Goal: Task Accomplishment & Management: Use online tool/utility

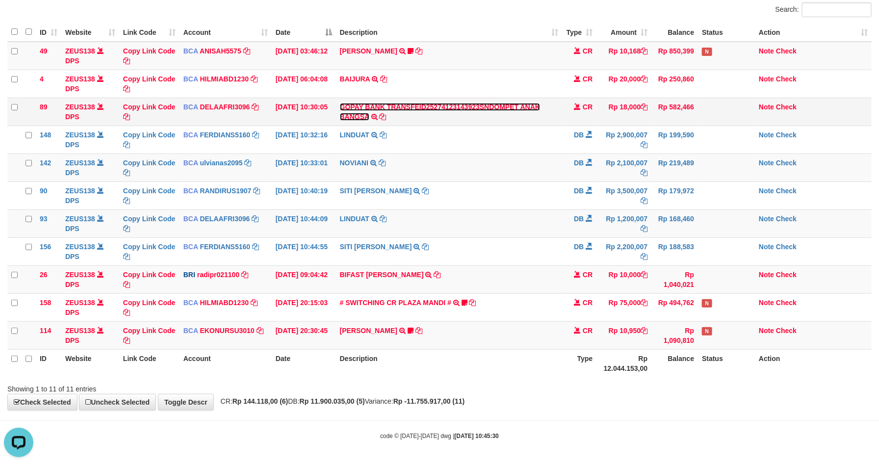
click at [340, 114] on link "GOPAY BANK TRANSFEID25274123143923SNDOMPET ANAK BANGSA" at bounding box center [440, 112] width 200 height 18
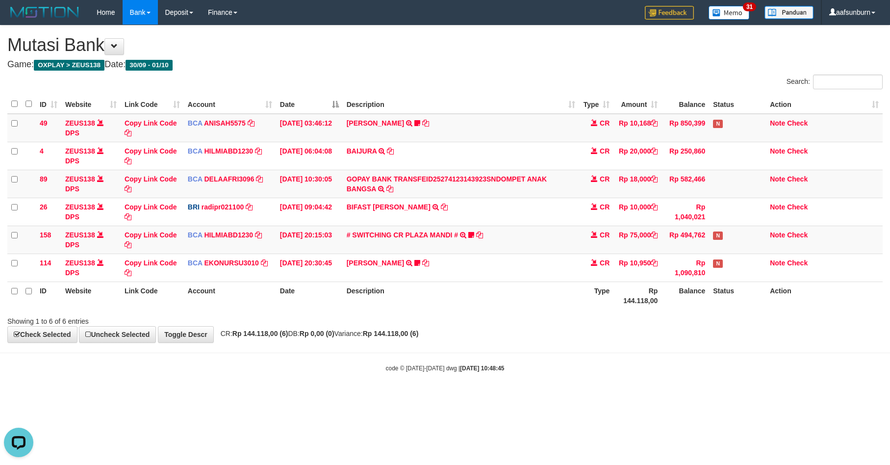
drag, startPoint x: 636, startPoint y: 288, endPoint x: 675, endPoint y: 283, distance: 39.6
click at [640, 286] on th "Rp 144.118,00" at bounding box center [637, 295] width 48 height 28
click at [572, 307] on th "Description" at bounding box center [461, 295] width 237 height 28
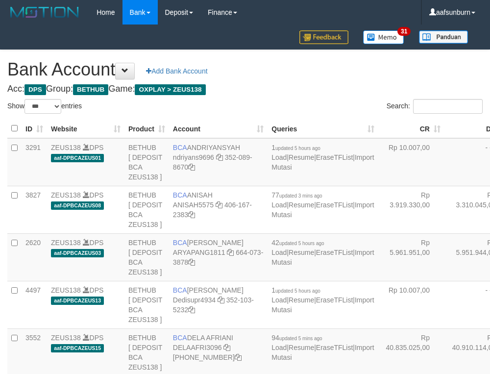
select select "***"
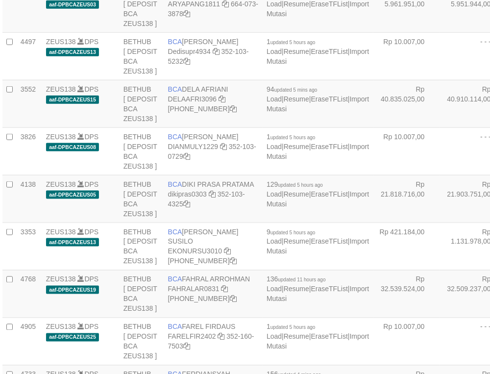
scroll to position [269, 5]
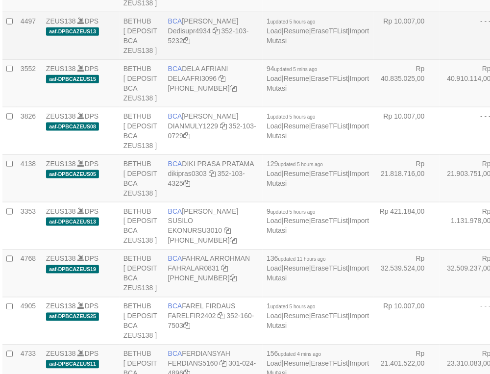
click at [440, 59] on td "- - -" at bounding box center [473, 36] width 66 height 48
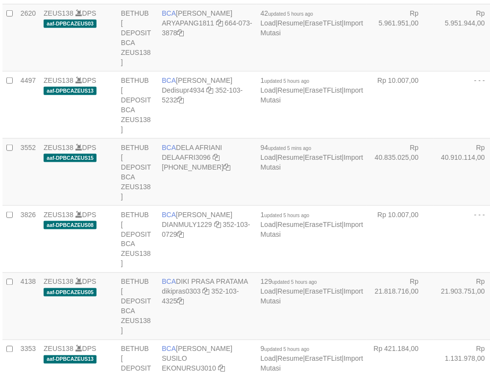
select select "***"
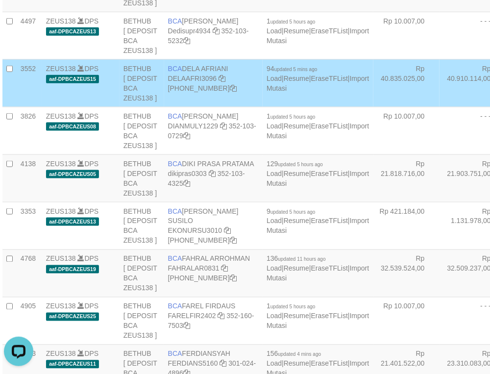
scroll to position [2634, 5]
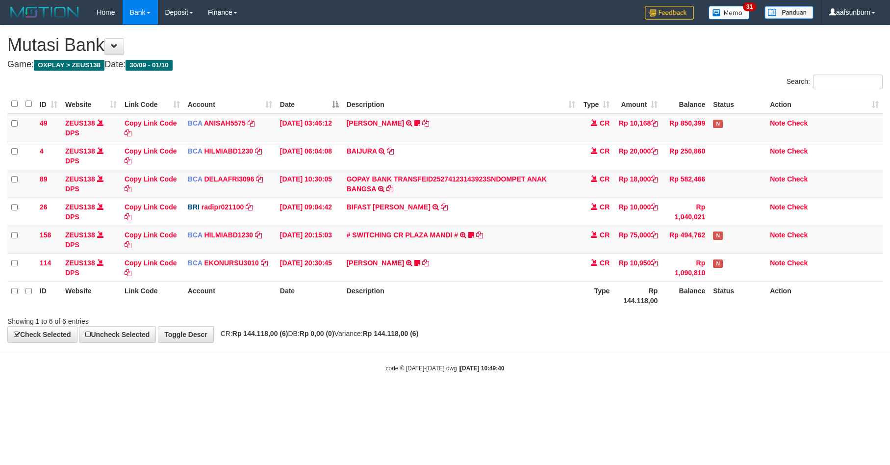
click at [596, 284] on th "Type" at bounding box center [596, 295] width 34 height 28
click at [889, 371] on html "Toggle navigation Home Bank Account List Load By Website Group [OXPLAY] ZEUS138…" at bounding box center [445, 198] width 890 height 397
drag, startPoint x: 672, startPoint y: 353, endPoint x: 666, endPoint y: 352, distance: 6.0
click at [673, 352] on body "Toggle navigation Home Bank Account List Load By Website Group [OXPLAY] ZEUS138…" at bounding box center [445, 198] width 890 height 397
click at [629, 395] on body "Toggle navigation Home Bank Account List Load By Website Group [OXPLAY] ZEUS138…" at bounding box center [445, 198] width 890 height 397
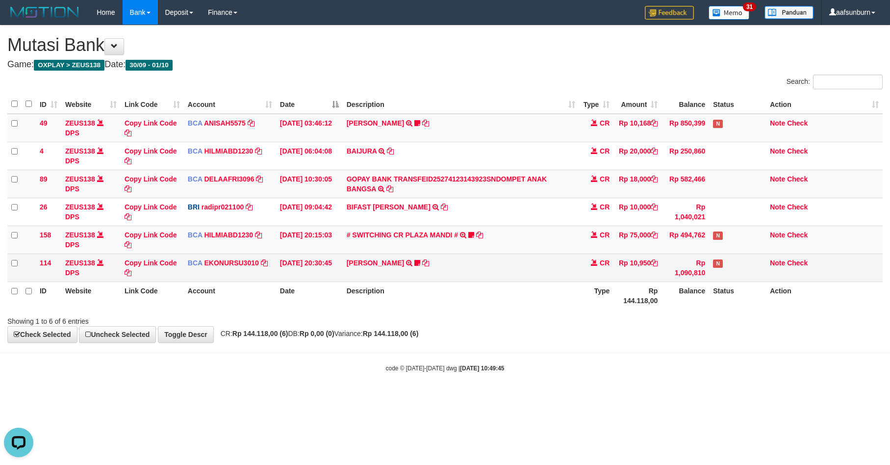
click at [657, 264] on td "Rp 10,950" at bounding box center [637, 268] width 48 height 28
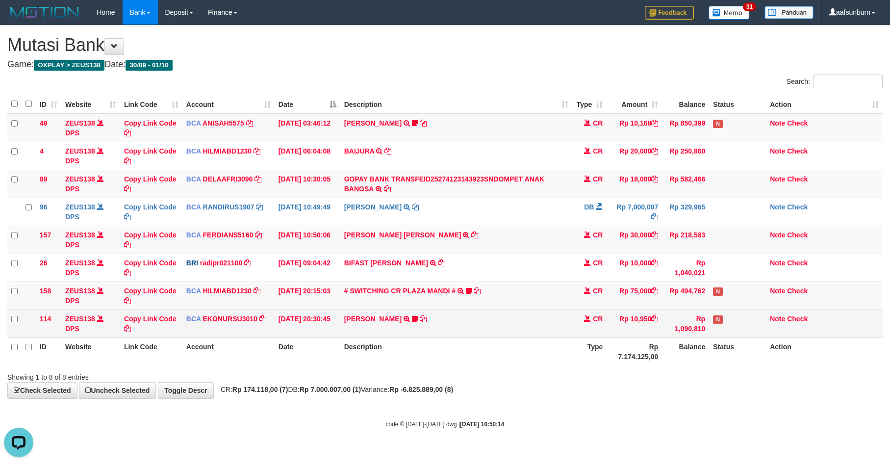
click at [716, 312] on td "N" at bounding box center [737, 323] width 57 height 28
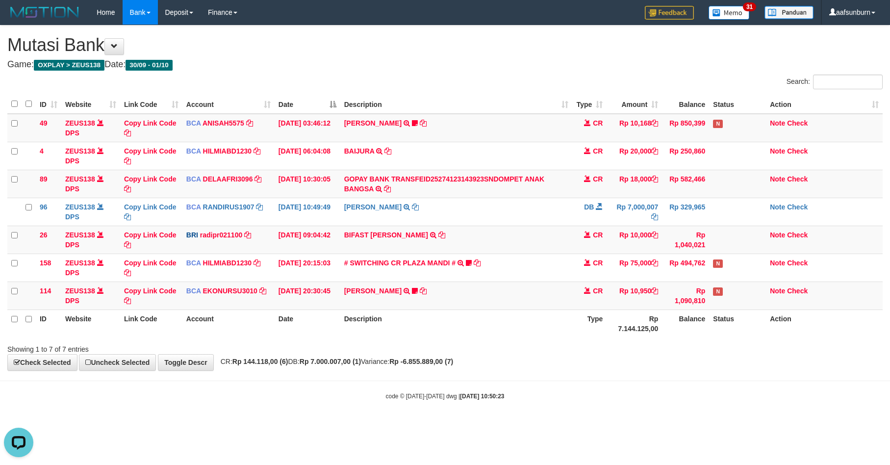
click at [718, 320] on th "Status" at bounding box center [737, 323] width 57 height 28
click at [562, 340] on div "ID Website Link Code Account Date Description Type Amount Balance Status Action…" at bounding box center [445, 216] width 890 height 249
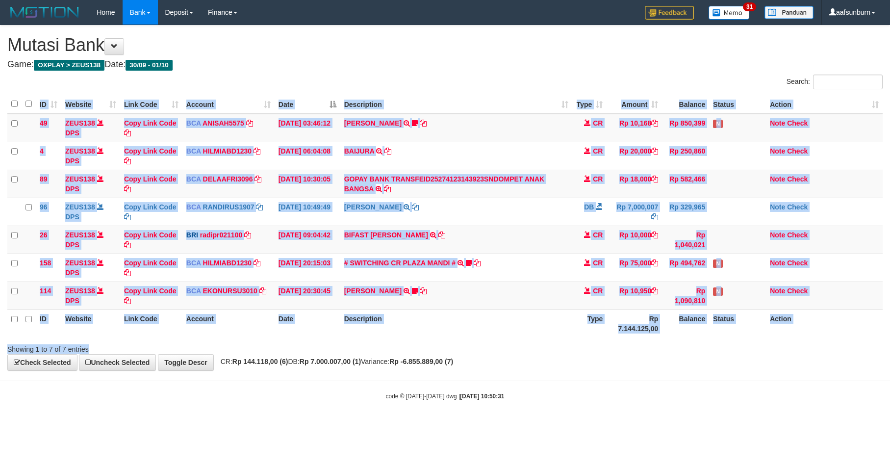
click at [567, 342] on div "Search: ID Website Link Code Account Date Description Type Amount Balance Statu…" at bounding box center [444, 214] width 875 height 279
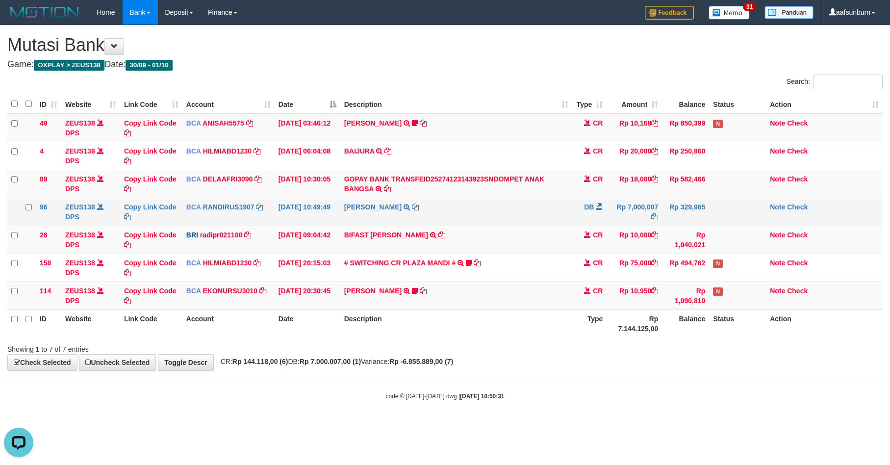
click at [455, 218] on td "DEDI SUPRIYADI TRSF E-BANKING DB 0110/FTSCY/WS95031 7000007.00DEDI SUPRIYADI" at bounding box center [456, 212] width 232 height 28
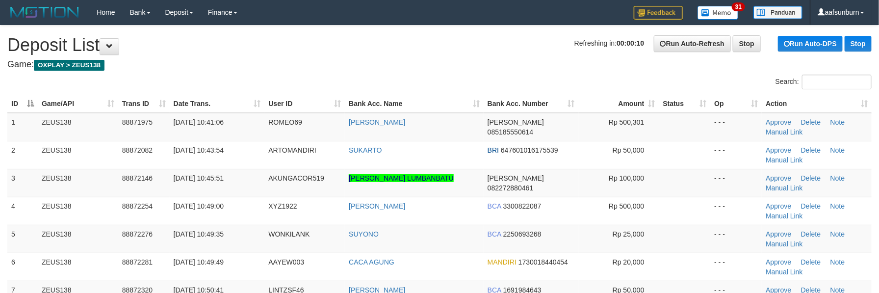
click at [212, 110] on th "Date Trans." at bounding box center [217, 104] width 95 height 18
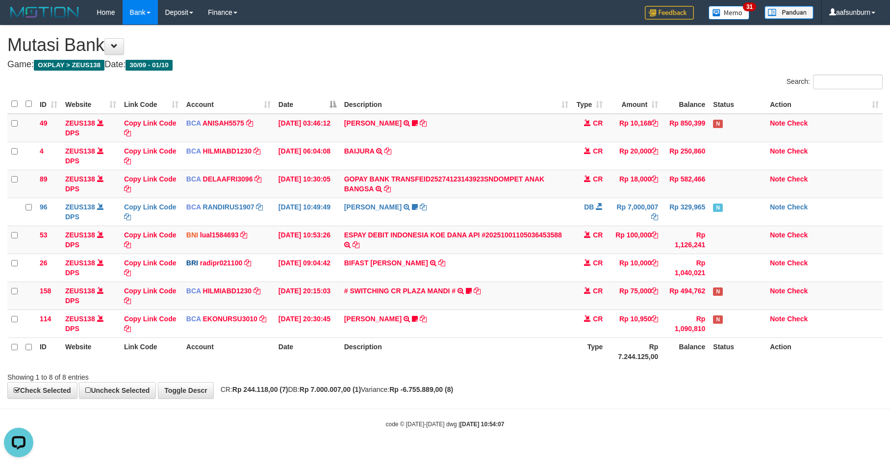
click at [746, 380] on div "Showing 1 to 8 of 8 entries" at bounding box center [445, 375] width 890 height 14
click at [670, 343] on th "Balance" at bounding box center [685, 351] width 47 height 28
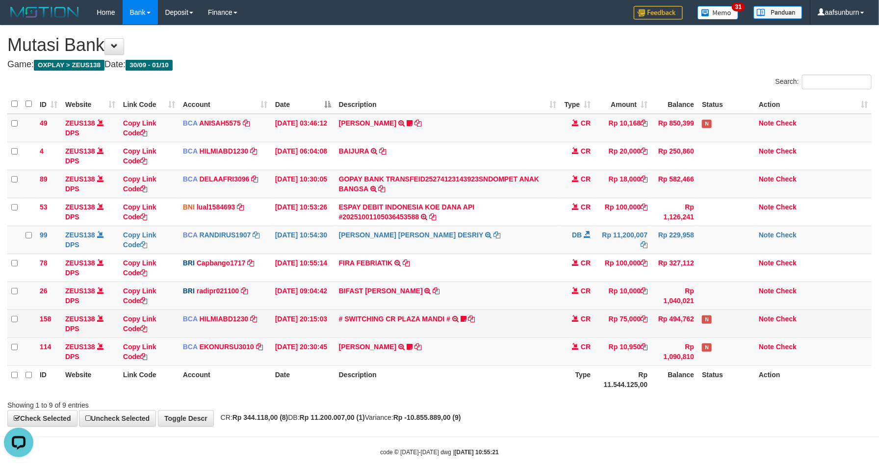
click at [611, 320] on td "Rp 75,000" at bounding box center [622, 323] width 57 height 28
click at [610, 318] on td "Rp 75,000" at bounding box center [622, 323] width 57 height 28
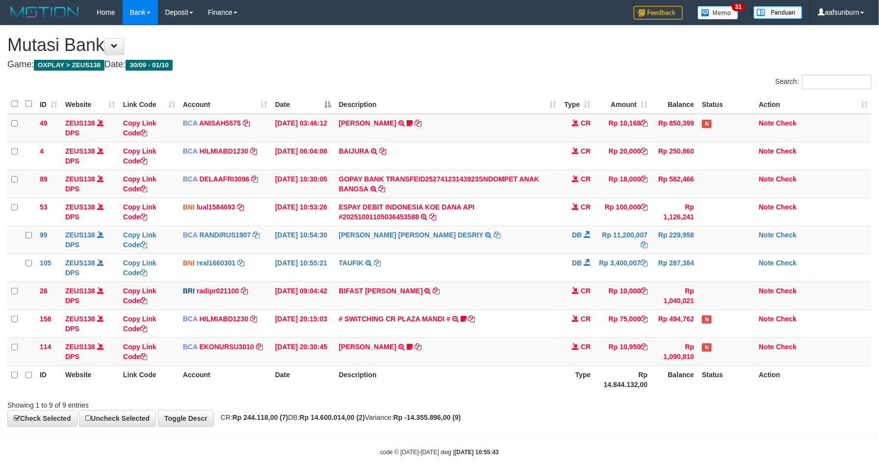
click at [600, 295] on td "Rp 10,000" at bounding box center [622, 295] width 57 height 28
click at [593, 296] on td "CR" at bounding box center [577, 295] width 34 height 28
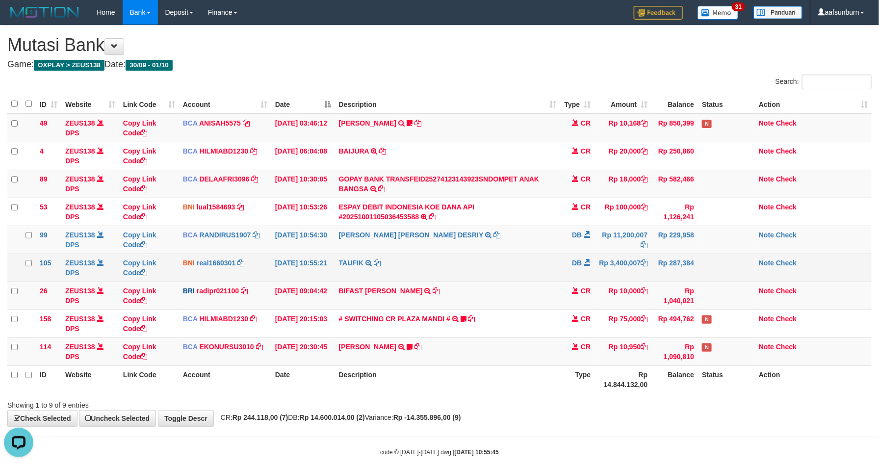
click at [603, 268] on td "Rp 3,400,007" at bounding box center [622, 268] width 57 height 28
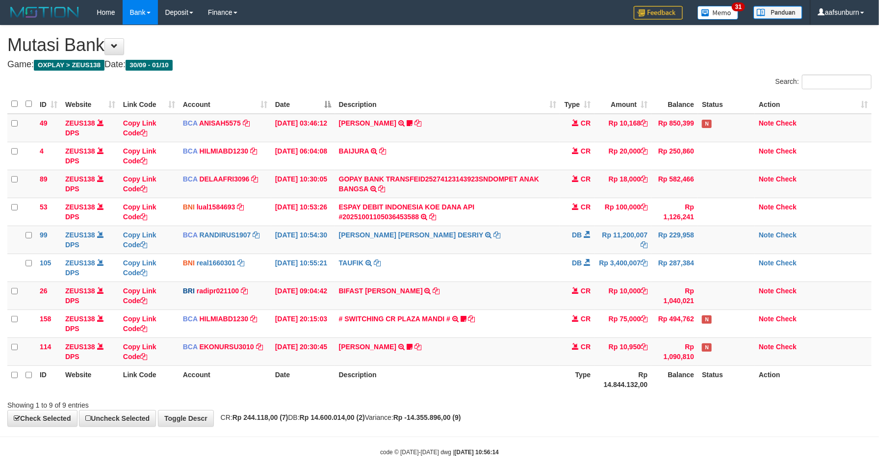
drag, startPoint x: 521, startPoint y: 186, endPoint x: 889, endPoint y: 446, distance: 450.3
click at [524, 187] on td "GOPAY BANK TRANSFEID25274123143923SNDOMPET ANAK BANGSA TRSF E-BANKING CR 0110/F…" at bounding box center [448, 184] width 226 height 28
click at [654, 424] on div "**********" at bounding box center [439, 225] width 879 height 401
drag, startPoint x: 654, startPoint y: 424, endPoint x: 885, endPoint y: 420, distance: 231.0
click at [655, 421] on div "**********" at bounding box center [439, 225] width 879 height 401
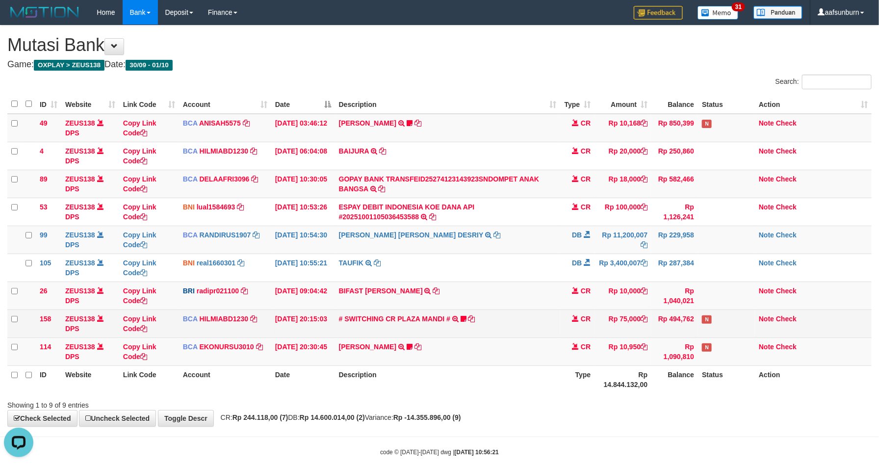
click at [493, 334] on td "# SWITCHING CR PLAZA MANDI # SWITCHING CR TRF TUPARDI 008 PLAZA MANDI 185000420…" at bounding box center [448, 323] width 226 height 28
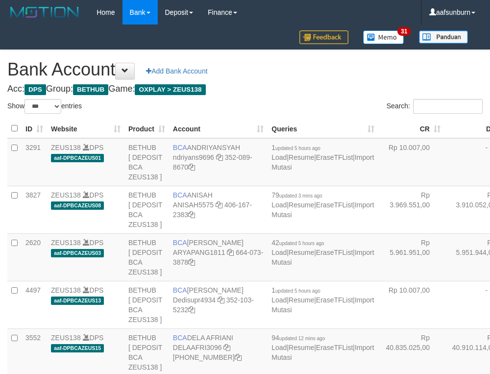
select select "***"
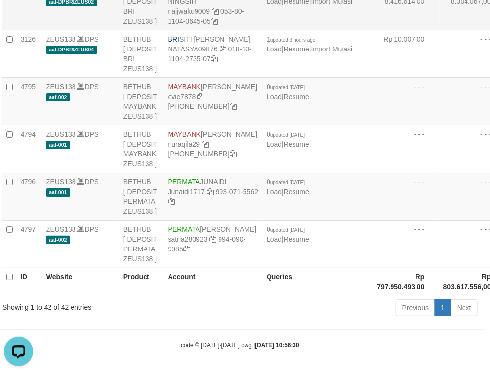
drag, startPoint x: 437, startPoint y: 179, endPoint x: 426, endPoint y: 188, distance: 14.3
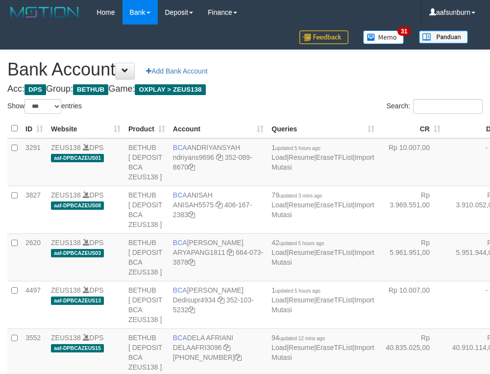
select select "***"
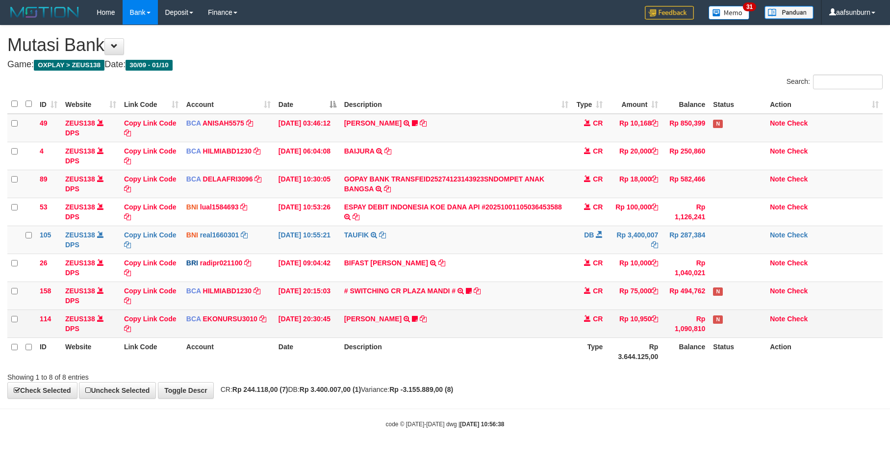
click at [494, 327] on td "AHMAD AGUSTI TRSF E-BANKING CR 3009/FTSCY/WS95051 10950.002025093089200473 TRFD…" at bounding box center [456, 323] width 232 height 28
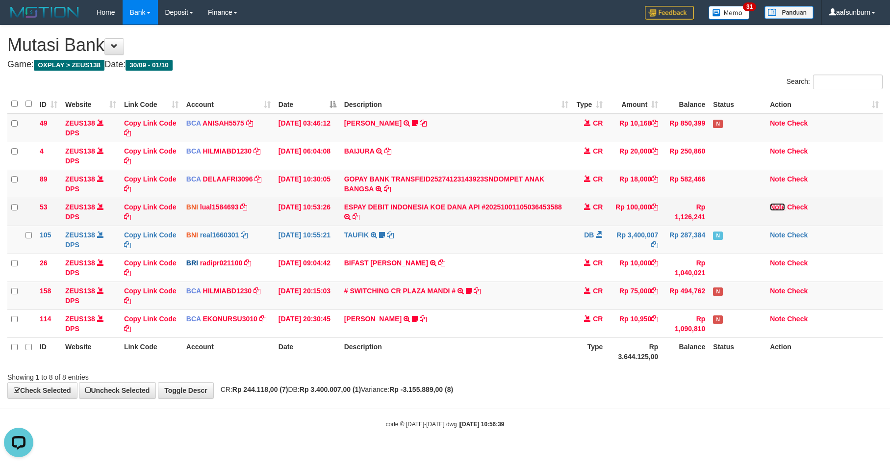
click at [776, 206] on link "Note" at bounding box center [777, 207] width 15 height 8
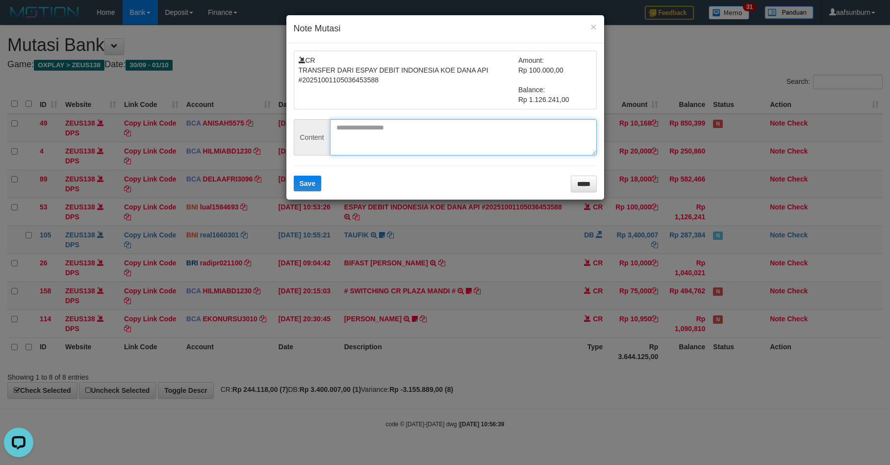
paste textarea "**********"
click at [387, 125] on textarea "**********" at bounding box center [463, 137] width 267 height 36
type textarea "**********"
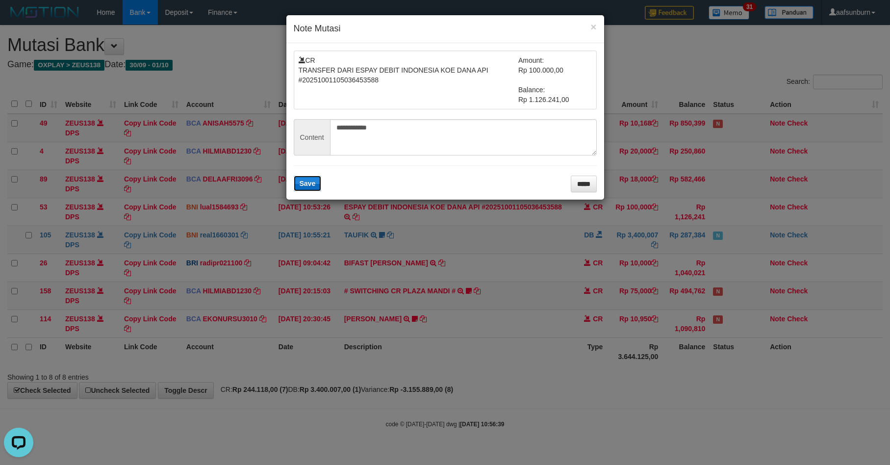
click at [298, 184] on button "Save" at bounding box center [308, 184] width 28 height 16
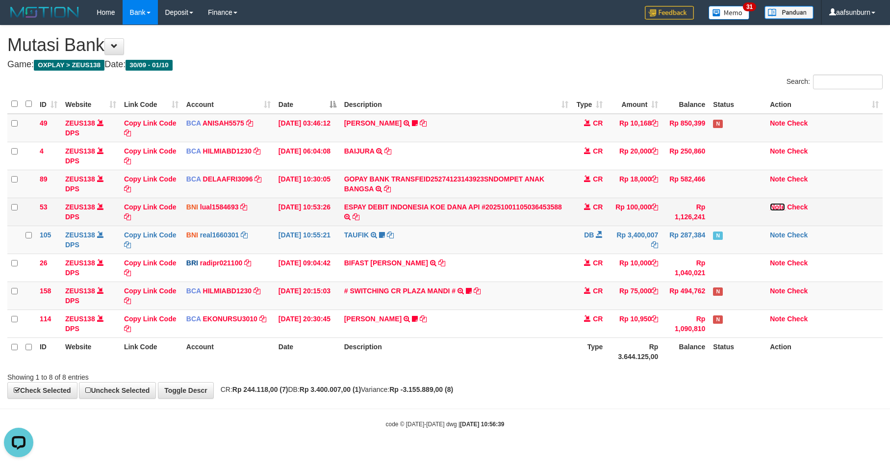
click at [770, 206] on link "Note" at bounding box center [777, 207] width 15 height 8
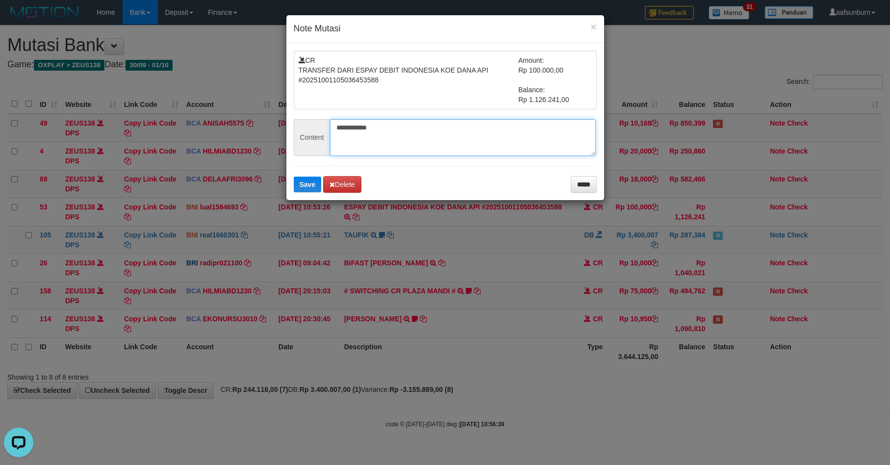
click at [472, 138] on textarea "**********" at bounding box center [463, 137] width 266 height 37
click at [592, 185] on input "*****" at bounding box center [584, 184] width 26 height 17
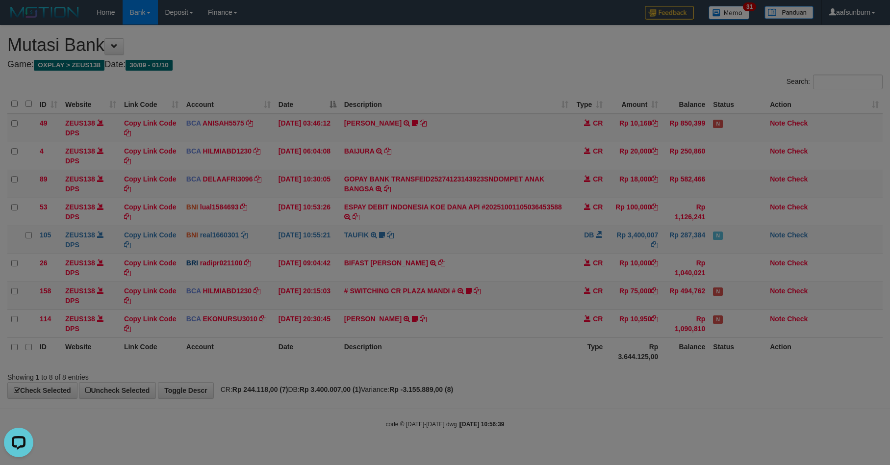
click at [580, 182] on body "Toggle navigation Home Bank Account List Load By Website Group [OXPLAY] ZEUS138…" at bounding box center [445, 226] width 890 height 453
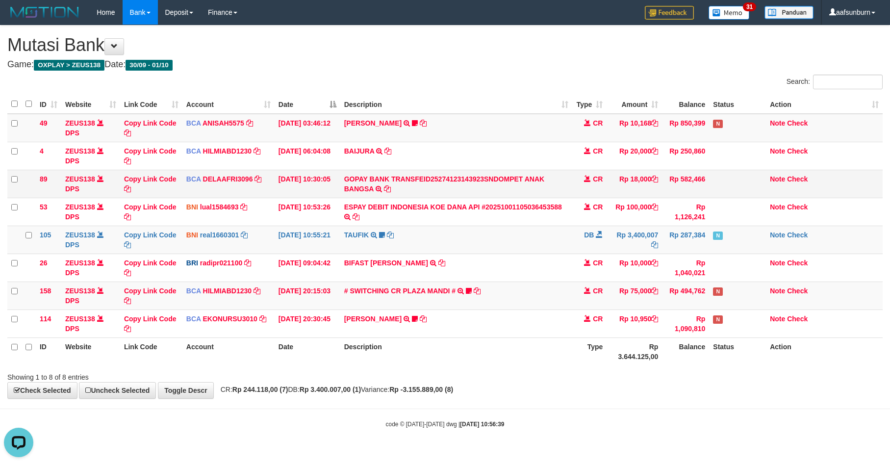
click at [583, 190] on td "CR" at bounding box center [589, 184] width 34 height 28
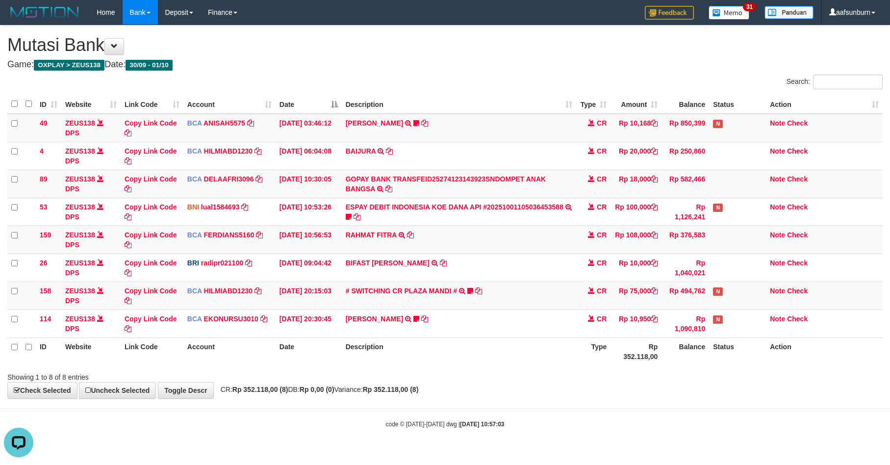
drag, startPoint x: 748, startPoint y: 348, endPoint x: 793, endPoint y: 356, distance: 46.4
click at [749, 348] on th "Status" at bounding box center [737, 351] width 57 height 28
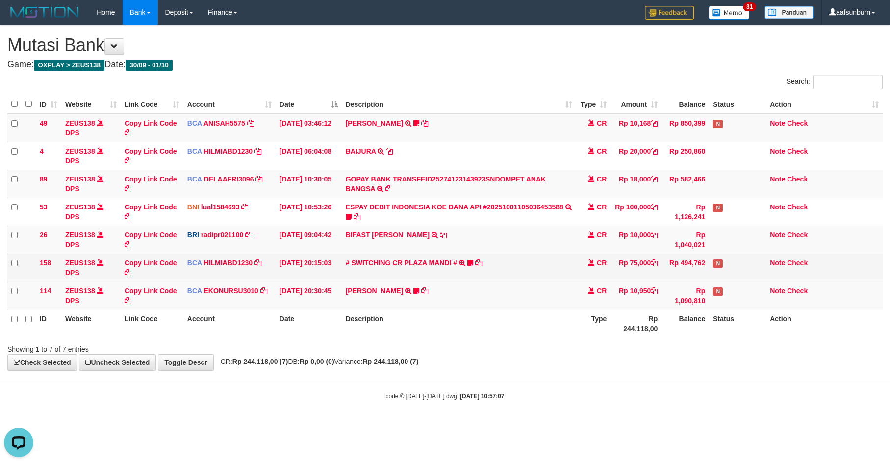
drag, startPoint x: 584, startPoint y: 259, endPoint x: 593, endPoint y: 259, distance: 8.8
click at [584, 259] on td "CR" at bounding box center [593, 268] width 34 height 28
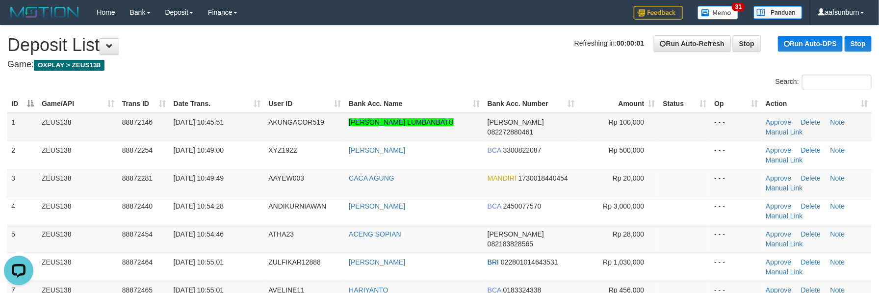
click at [642, 125] on span "Rp 100,000" at bounding box center [626, 122] width 35 height 8
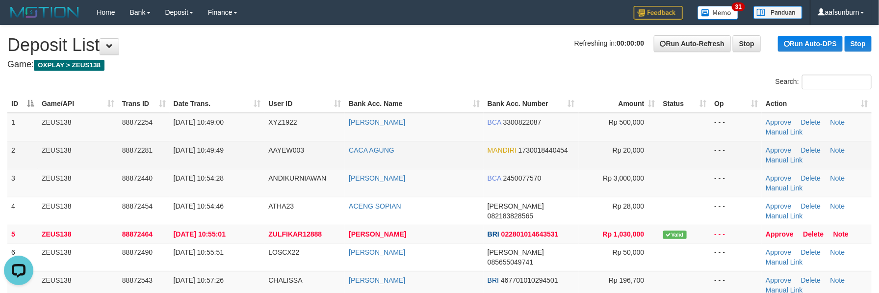
drag, startPoint x: 661, startPoint y: 171, endPoint x: 668, endPoint y: 153, distance: 19.1
click at [662, 171] on td at bounding box center [684, 183] width 51 height 28
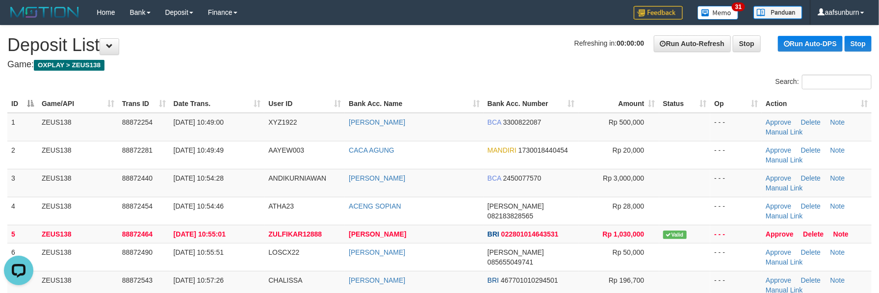
scroll to position [317, 0]
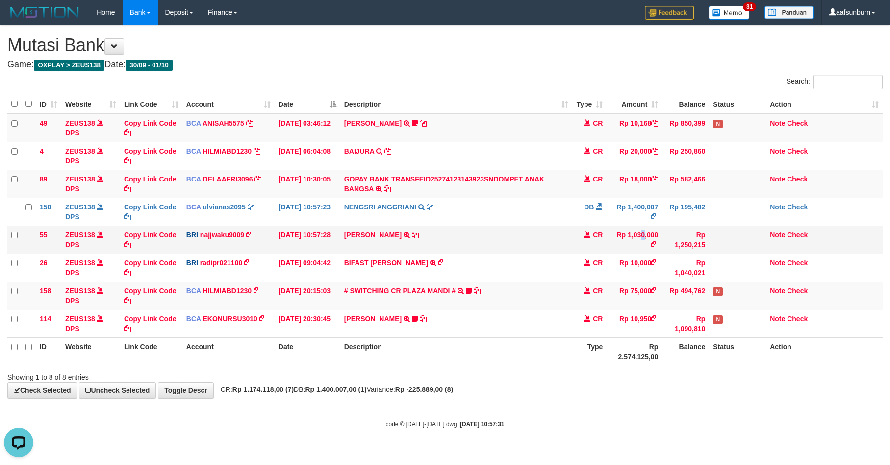
click at [621, 233] on td "Rp 1,030,000" at bounding box center [634, 240] width 55 height 28
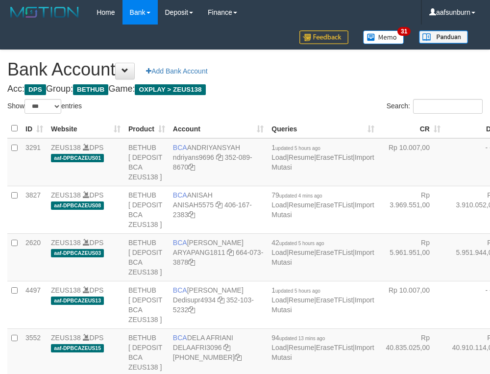
select select "***"
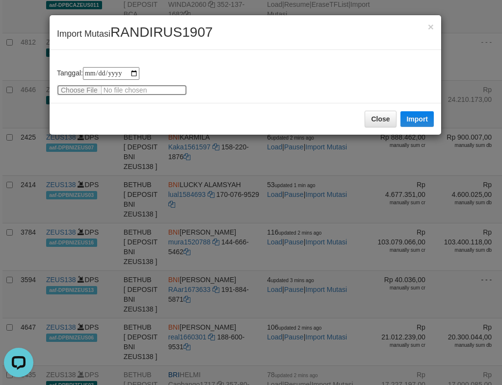
click at [89, 85] on input "file" at bounding box center [122, 90] width 130 height 11
type input "**********"
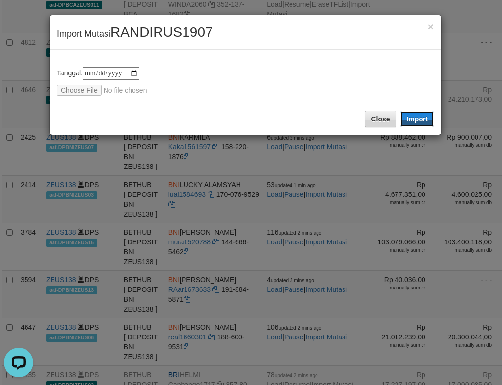
click at [412, 118] on button "Import" at bounding box center [416, 119] width 33 height 16
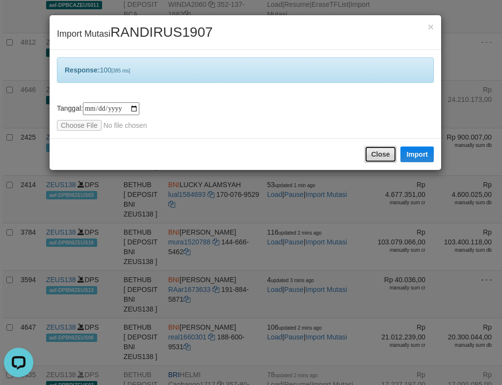
click at [379, 156] on button "Close" at bounding box center [379, 154] width 31 height 17
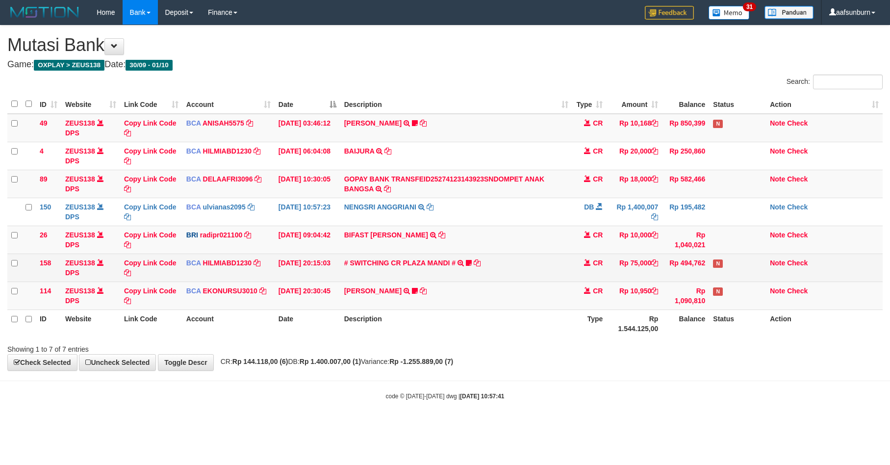
click at [599, 275] on td "CR" at bounding box center [589, 268] width 34 height 28
click at [560, 271] on td "# SWITCHING CR PLAZA MANDI # SWITCHING CR TRF TUPARDI 008 PLAZA MANDI 185000420…" at bounding box center [456, 268] width 232 height 28
click at [559, 271] on td "# SWITCHING CR PLAZA MANDI # SWITCHING CR TRF TUPARDI 008 PLAZA MANDI 185000420…" at bounding box center [456, 268] width 232 height 28
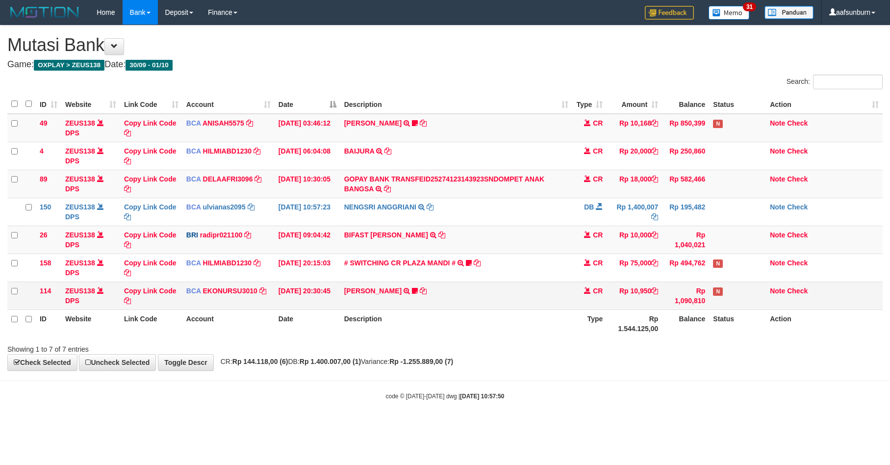
click at [529, 299] on td "[PERSON_NAME] TRSF E-BANKING CR 3009/FTSCY/WS95051 10950.002025093089200473 TRF…" at bounding box center [456, 295] width 232 height 28
drag, startPoint x: 527, startPoint y: 299, endPoint x: 624, endPoint y: 319, distance: 98.8
click at [527, 299] on td "[PERSON_NAME] TRSF E-BANKING CR 3009/FTSCY/WS95051 10950.002025093089200473 TRF…" at bounding box center [456, 295] width 232 height 28
click at [593, 306] on td "CR" at bounding box center [589, 295] width 34 height 28
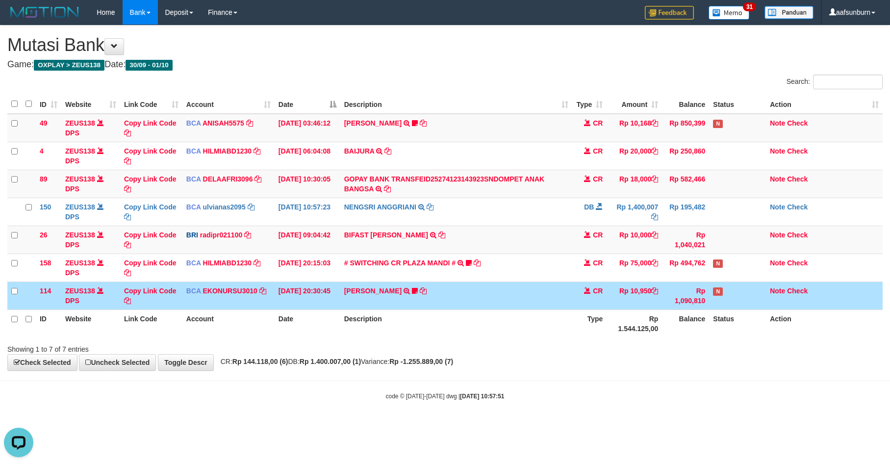
click at [584, 307] on td "CR" at bounding box center [589, 295] width 34 height 28
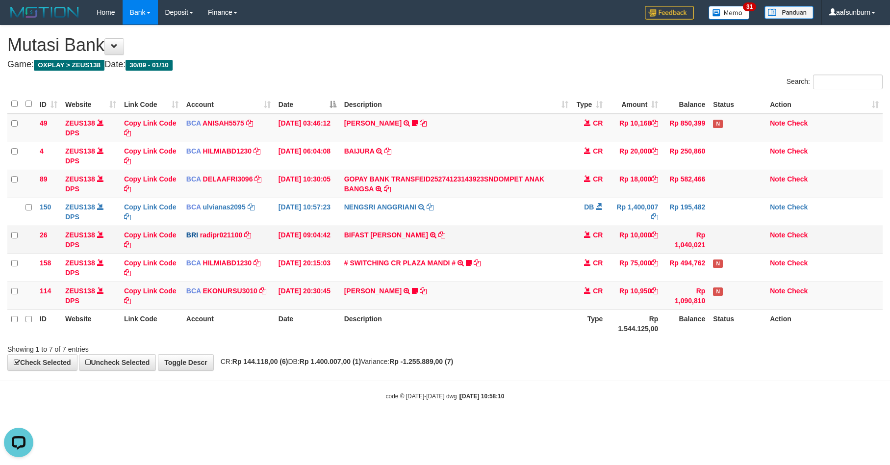
drag, startPoint x: 725, startPoint y: 162, endPoint x: 737, endPoint y: 236, distance: 75.0
click at [726, 161] on td at bounding box center [737, 156] width 57 height 28
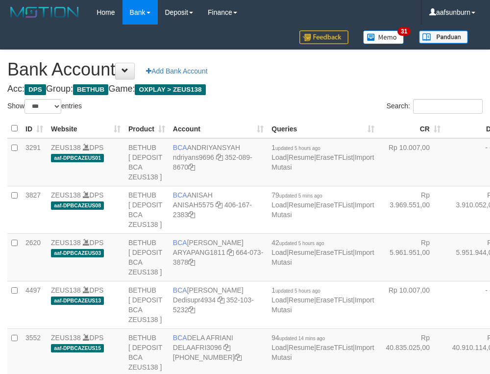
select select "***"
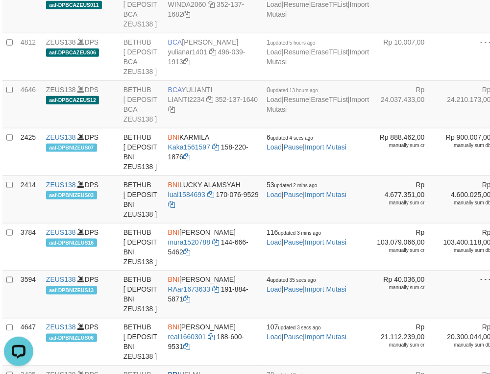
copy td "4645"
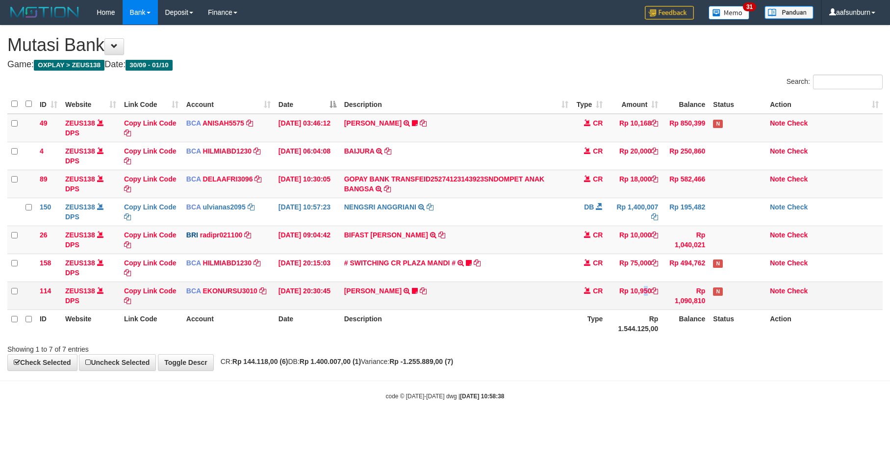
drag, startPoint x: 626, startPoint y: 291, endPoint x: 765, endPoint y: 294, distance: 139.8
click at [638, 291] on td "Rp 10,950" at bounding box center [634, 295] width 55 height 28
click at [609, 322] on th "Rp 1.544.125,00" at bounding box center [634, 323] width 55 height 28
click at [608, 319] on th "Rp 1.544.125,00" at bounding box center [634, 323] width 55 height 28
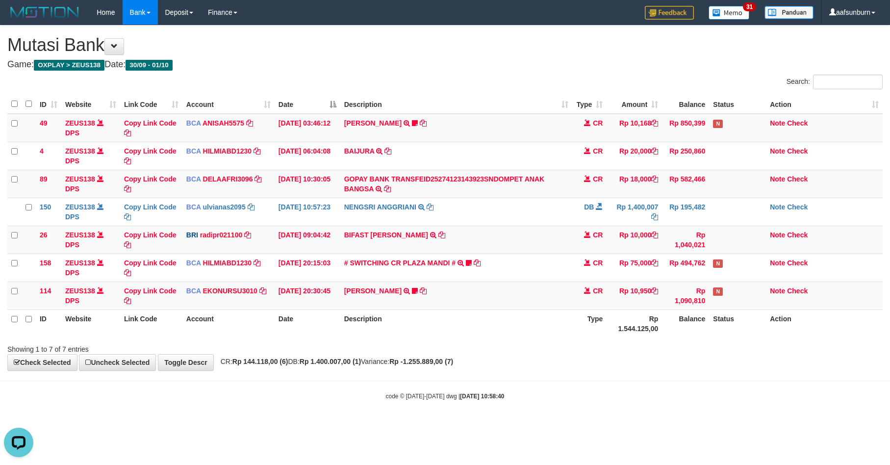
drag, startPoint x: 605, startPoint y: 317, endPoint x: 621, endPoint y: 316, distance: 16.2
click at [603, 317] on th "Type" at bounding box center [589, 323] width 34 height 28
click at [515, 305] on td "AHMAD AGUSTI TRSF E-BANKING CR 3009/FTSCY/WS95051 10950.002025093089200473 TRFD…" at bounding box center [456, 295] width 232 height 28
click at [517, 305] on td "AHMAD AGUSTI TRSF E-BANKING CR 3009/FTSCY/WS95051 10950.002025093089200473 TRFD…" at bounding box center [456, 295] width 232 height 28
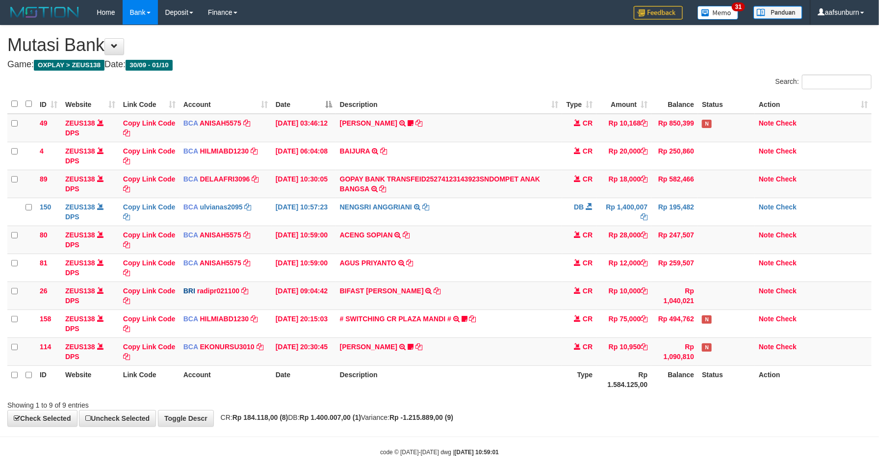
click at [567, 410] on div "Showing 1 to 9 of 9 entries" at bounding box center [439, 403] width 879 height 14
click at [563, 406] on div "Showing 1 to 9 of 9 entries" at bounding box center [439, 403] width 879 height 14
drag, startPoint x: 577, startPoint y: 137, endPoint x: 642, endPoint y: 139, distance: 64.7
click at [577, 137] on td "CR" at bounding box center [579, 128] width 34 height 28
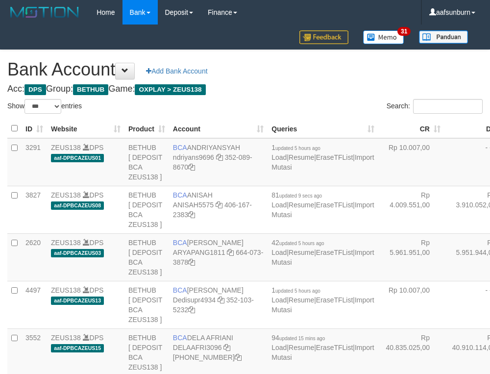
select select "***"
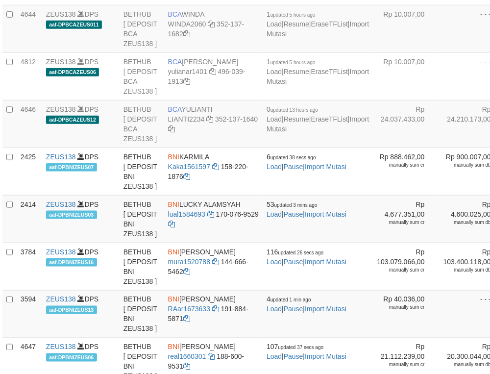
scroll to position [1199, 5]
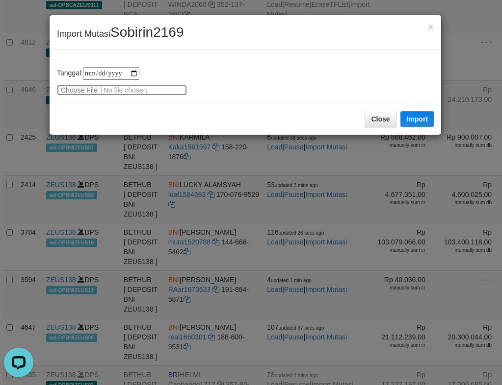
click at [73, 88] on input "file" at bounding box center [122, 90] width 130 height 11
type input "**********"
click at [422, 117] on button "Import" at bounding box center [416, 119] width 33 height 16
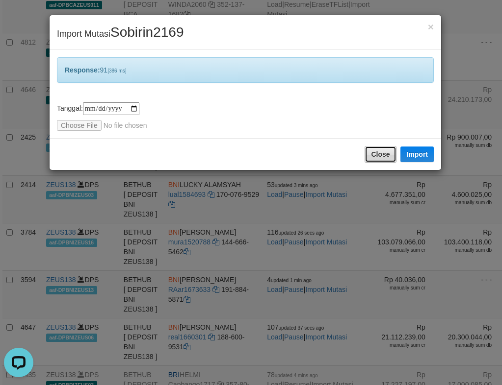
click at [385, 153] on button "Close" at bounding box center [379, 154] width 31 height 17
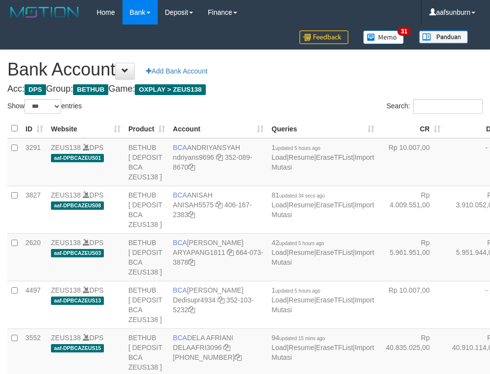
select select "***"
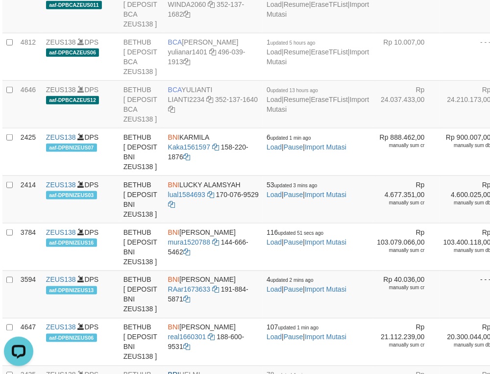
drag, startPoint x: 338, startPoint y: 108, endPoint x: 274, endPoint y: 128, distance: 67.5
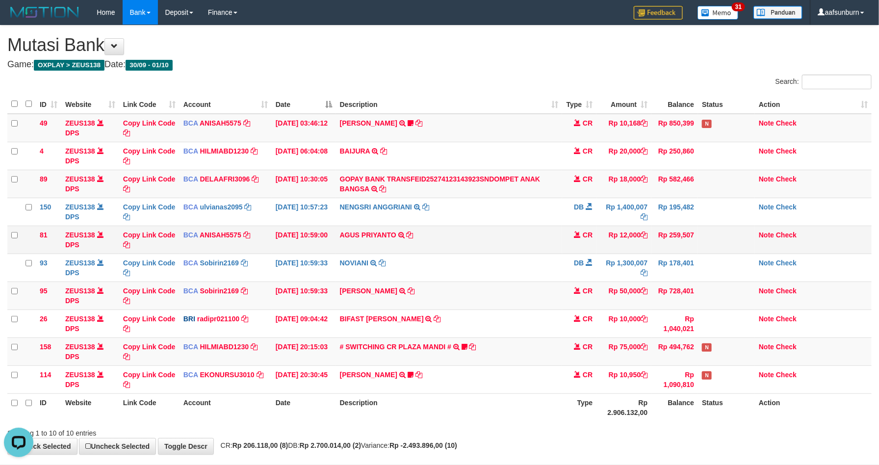
click at [624, 228] on td "Rp 12,000" at bounding box center [623, 240] width 55 height 28
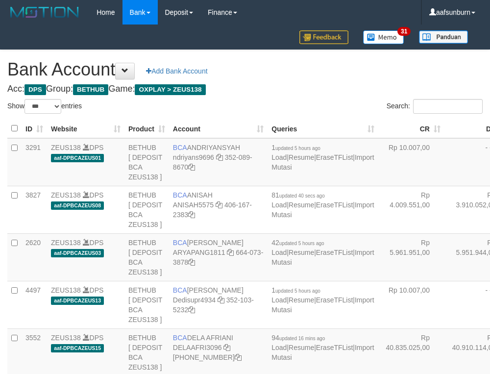
select select "***"
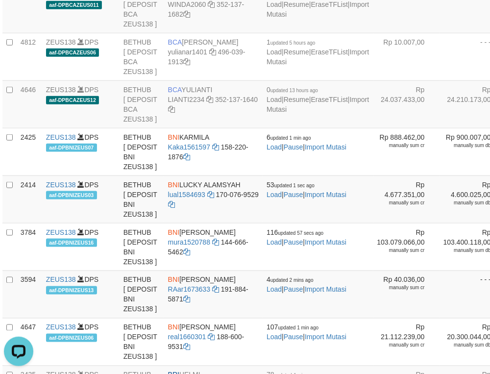
drag, startPoint x: 437, startPoint y: 62, endPoint x: 430, endPoint y: 65, distance: 7.5
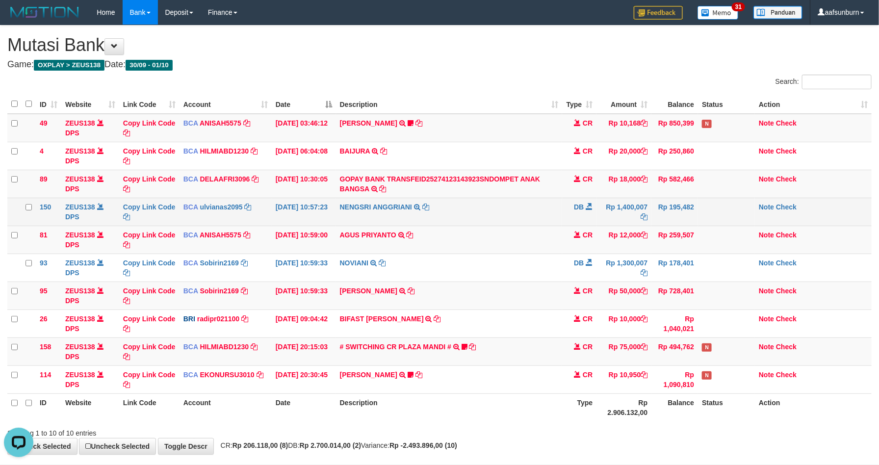
click at [461, 219] on td "NENGSRI ANGGRIANI TRSF E-BANKING DB 0110/FTSCY/WS95031 1400007.00NENGSRI ANGGRI…" at bounding box center [449, 212] width 227 height 28
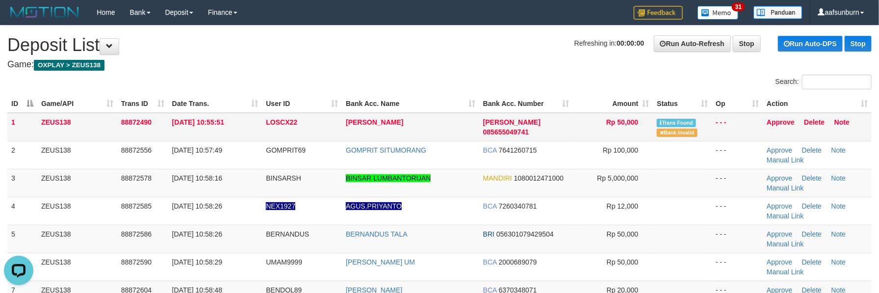
click at [441, 118] on td "[PERSON_NAME]" at bounding box center [410, 127] width 137 height 28
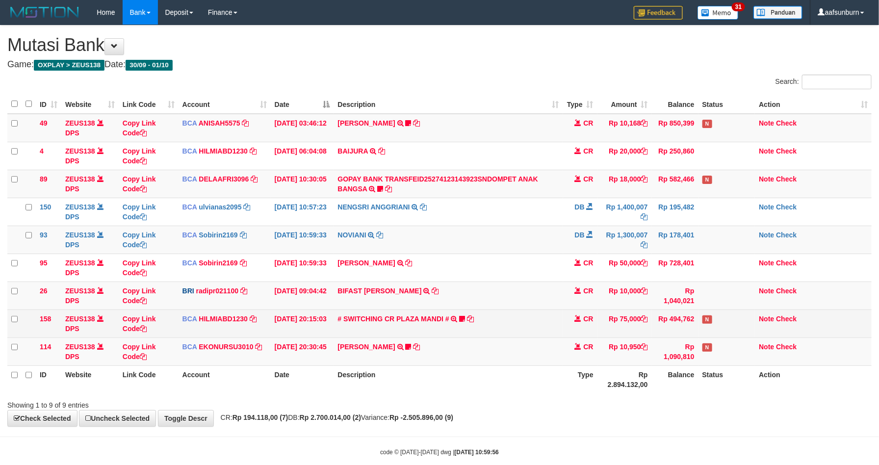
click at [496, 312] on td "# SWITCHING CR PLAZA MANDI # SWITCHING CR TRF TUPARDI 008 PLAZA MANDI 185000420…" at bounding box center [447, 323] width 229 height 28
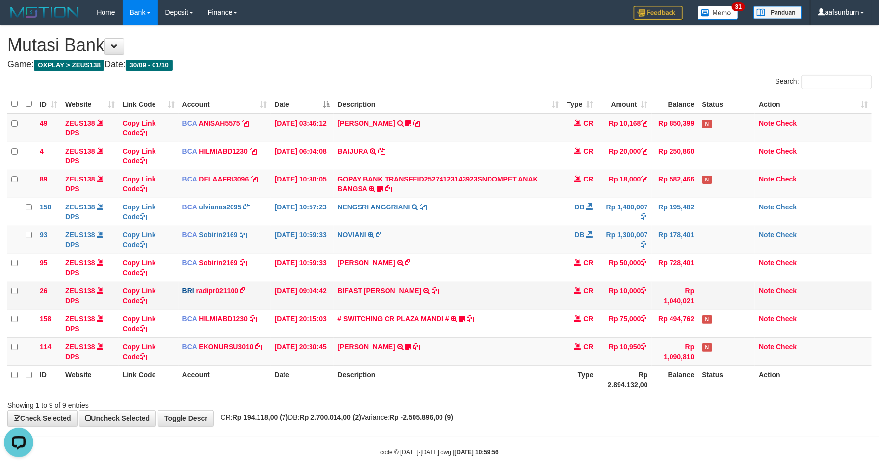
click at [558, 285] on td "BIFAST ERIKA S PAUN TRANSFER NBMB BIFAST ERIKA S PAUN TO REYNALDI ADI PRATAMA" at bounding box center [447, 295] width 229 height 28
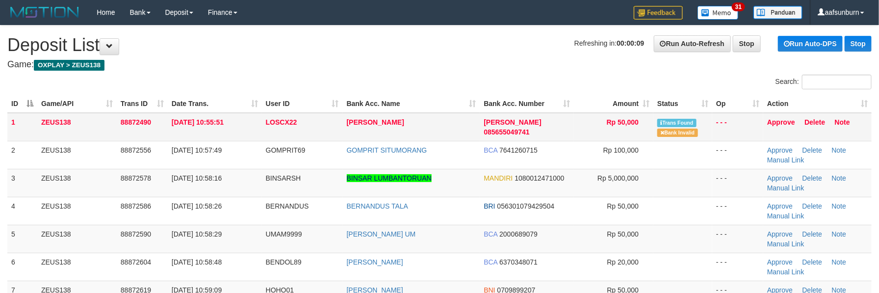
click at [777, 133] on td "Approve [GEOGRAPHIC_DATA] Note" at bounding box center [817, 127] width 108 height 28
click at [778, 116] on td "Approve [GEOGRAPHIC_DATA] Note" at bounding box center [817, 127] width 108 height 28
click at [773, 121] on link "Approve" at bounding box center [781, 122] width 28 height 8
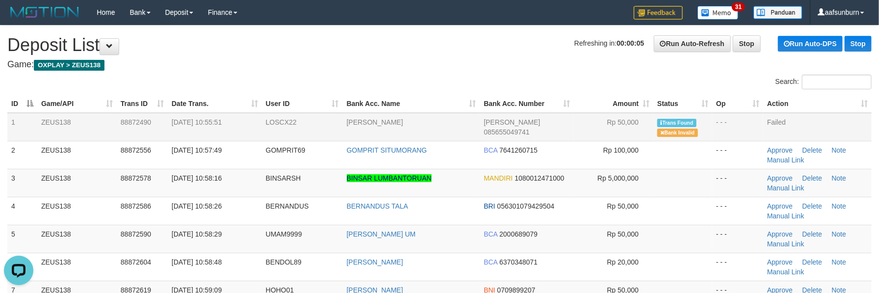
click at [571, 85] on div "Search:" at bounding box center [659, 83] width 425 height 17
click at [668, 137] on td "Trans Found Bank Invalid" at bounding box center [682, 127] width 59 height 28
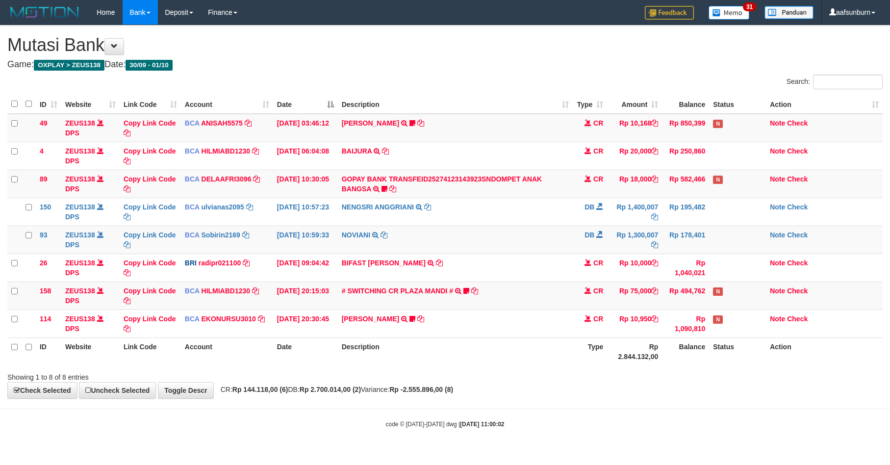
click at [573, 279] on td "CR" at bounding box center [590, 268] width 34 height 28
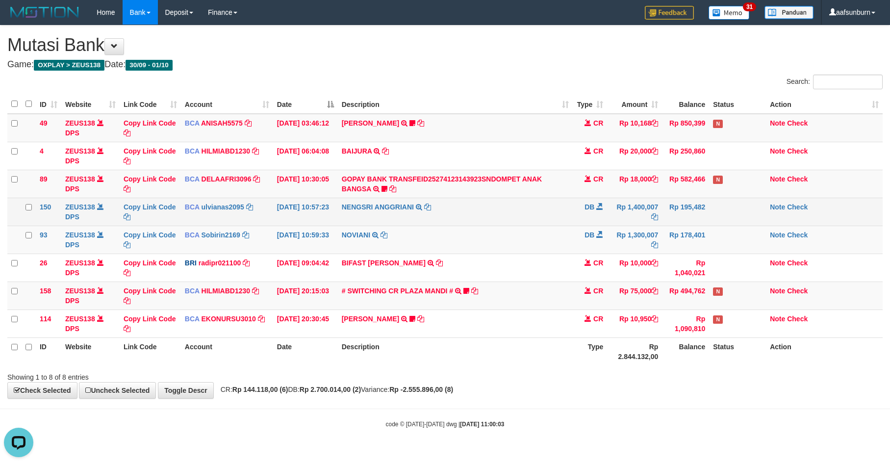
click at [559, 218] on td "NENGSRI ANGGRIANI TRSF E-BANKING DB 0110/FTSCY/WS95031 1400007.00NENGSRI ANGGRI…" at bounding box center [455, 212] width 235 height 28
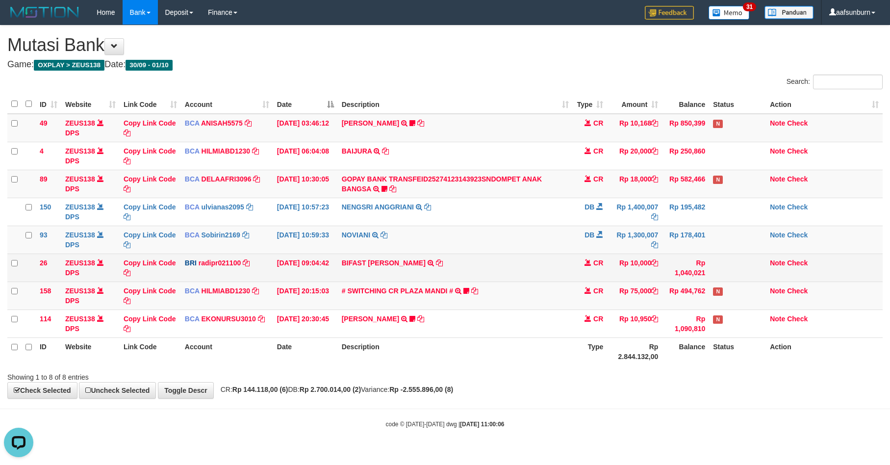
click at [477, 263] on td "BIFAST [PERSON_NAME] TRANSFER NBMB BIFAST [PERSON_NAME] TO [PERSON_NAME]" at bounding box center [455, 268] width 235 height 28
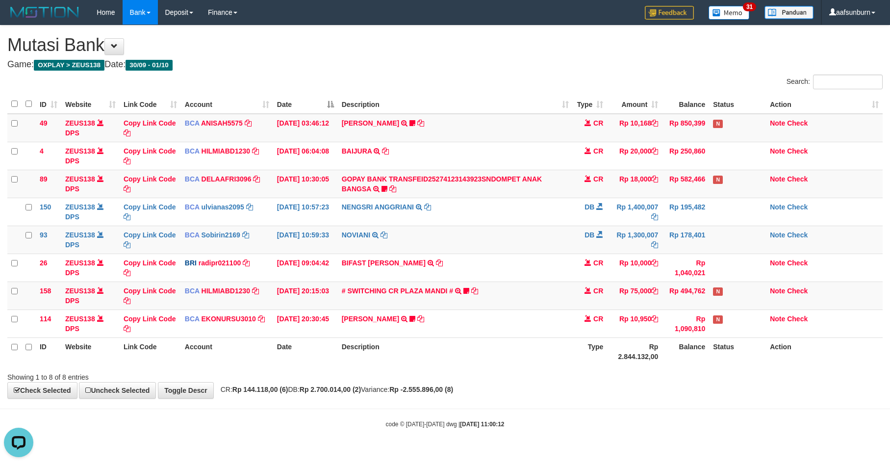
click at [620, 362] on th "Rp 2.844.132,00" at bounding box center [634, 351] width 55 height 28
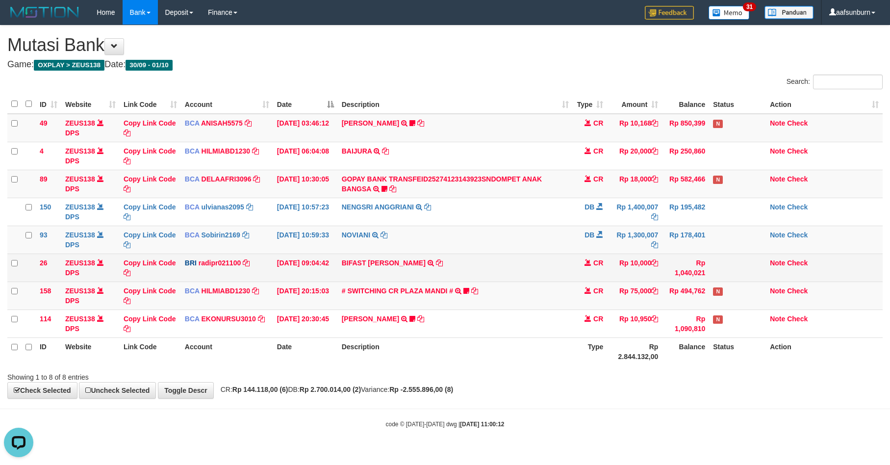
click at [618, 264] on td "Rp 10,000" at bounding box center [634, 268] width 55 height 28
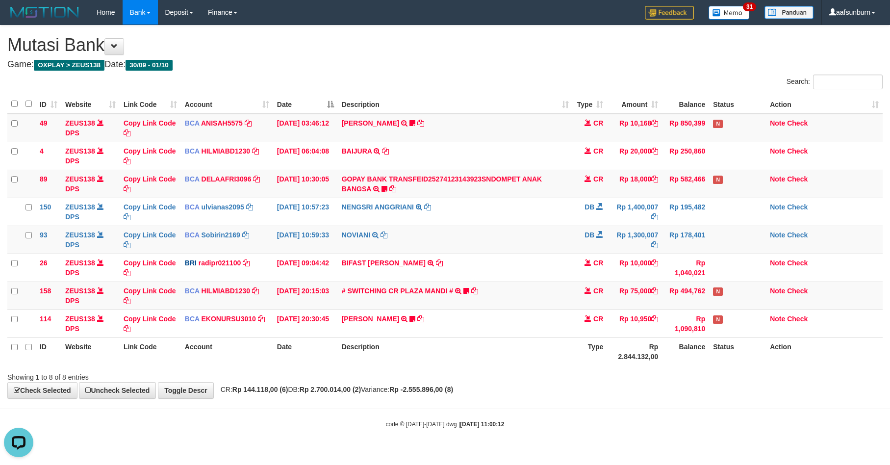
click at [719, 387] on div "**********" at bounding box center [445, 211] width 890 height 373
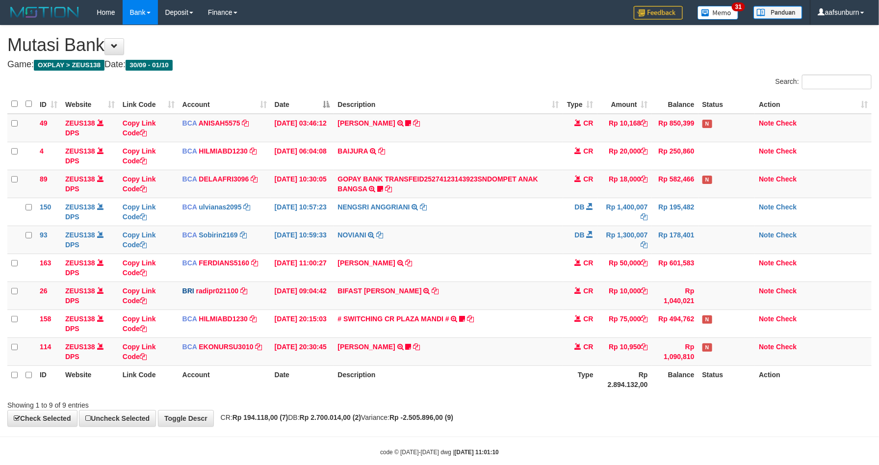
click at [724, 390] on th "Status" at bounding box center [726, 379] width 57 height 28
click at [631, 292] on td "Rp 10,000" at bounding box center [624, 295] width 54 height 28
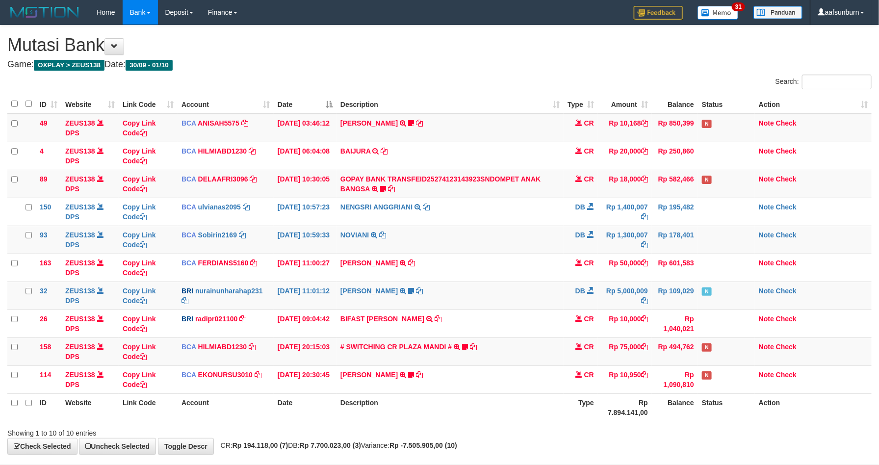
click at [631, 284] on td "Rp 5,000,009" at bounding box center [625, 295] width 54 height 28
click at [698, 232] on td at bounding box center [726, 240] width 57 height 28
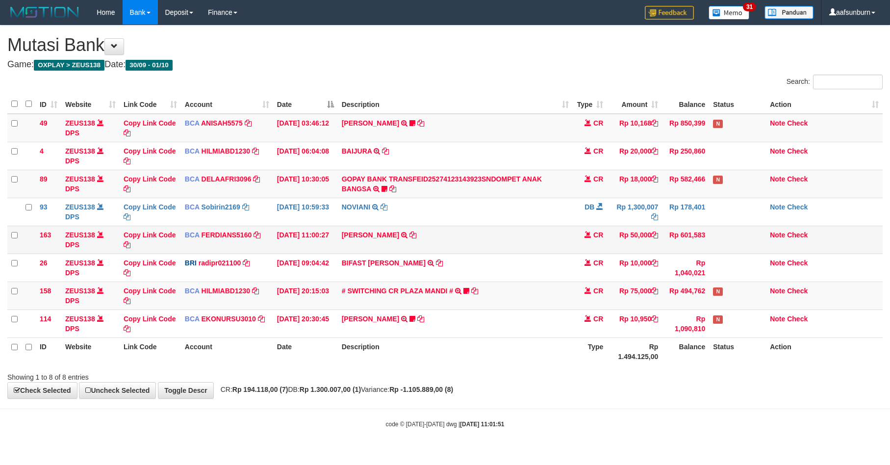
click at [515, 243] on td "[PERSON_NAME] PUTRA WICAKSO TRSF E-BANKING CR 10/01 612N1 RAMA PUTRA [PERSON_NA…" at bounding box center [455, 240] width 235 height 28
click at [734, 362] on th "Status" at bounding box center [737, 351] width 57 height 28
click at [732, 359] on th "Status" at bounding box center [737, 351] width 57 height 28
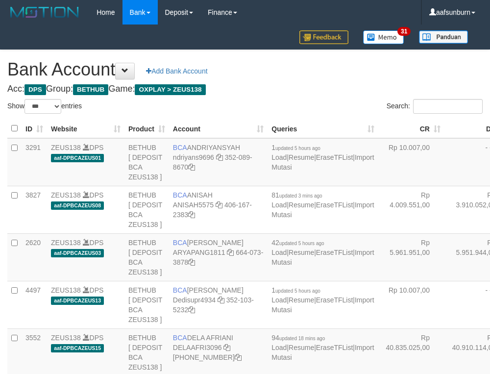
select select "***"
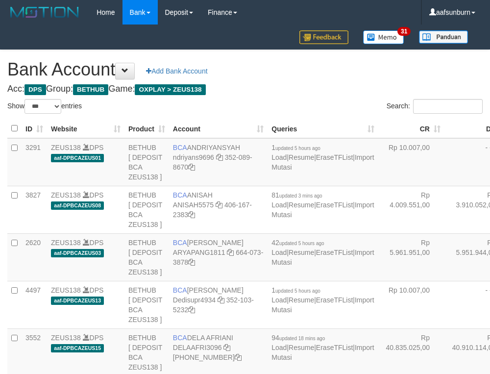
select select "***"
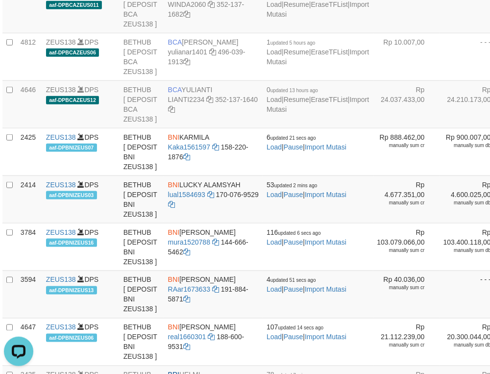
drag, startPoint x: 345, startPoint y: 89, endPoint x: 349, endPoint y: 93, distance: 5.5
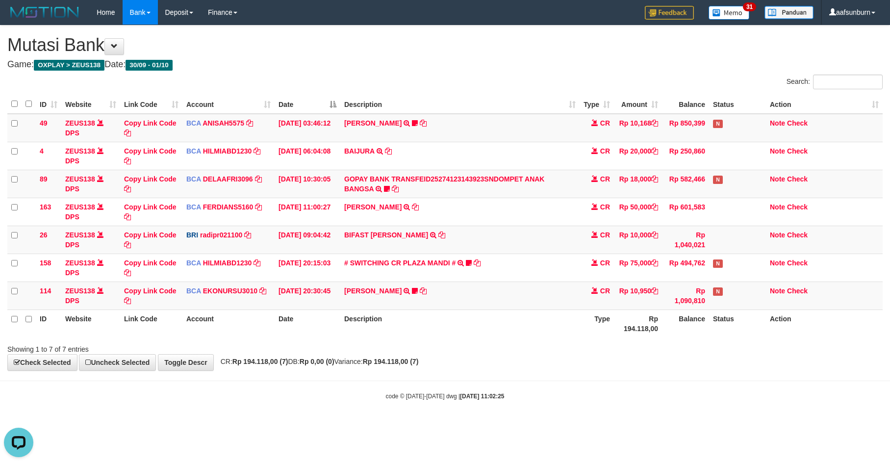
drag, startPoint x: 633, startPoint y: 410, endPoint x: 628, endPoint y: 402, distance: 9.7
click at [633, 409] on body "Toggle navigation Home Bank Account List Load By Website Group [OXPLAY] ZEUS138…" at bounding box center [445, 212] width 890 height 425
click at [745, 381] on hr at bounding box center [445, 381] width 890 height 0
click at [746, 381] on hr at bounding box center [445, 381] width 890 height 0
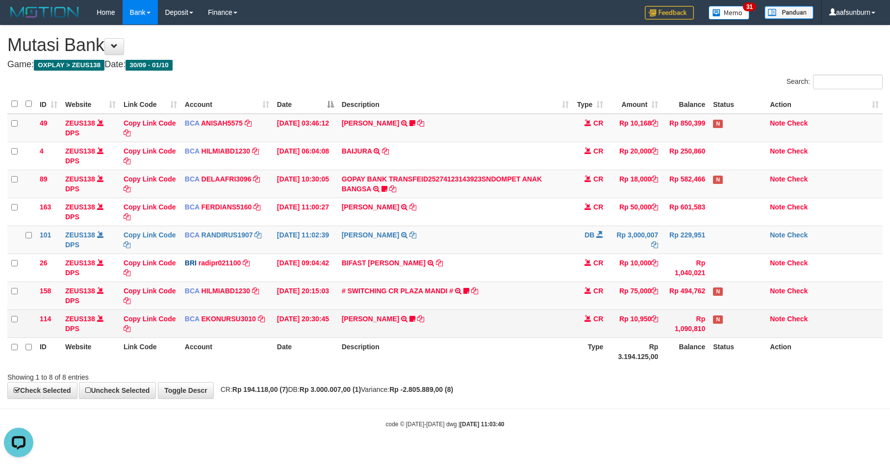
click at [667, 323] on td "Rp 1,090,810" at bounding box center [685, 323] width 47 height 28
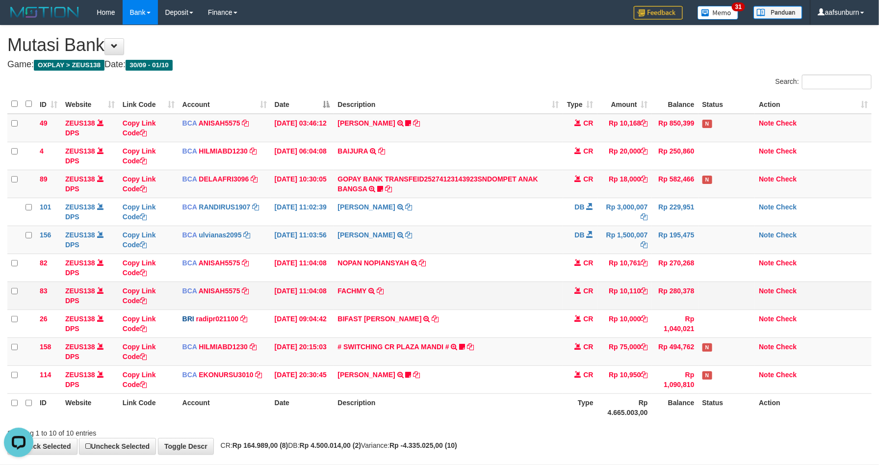
click at [491, 292] on td "FACHMY TRSF E-BANKING CR 0110/FTSCY/WS95031 10110.00FACHMY" at bounding box center [447, 295] width 229 height 28
click at [499, 289] on td "FACHMY TRSF E-BANKING CR 0110/FTSCY/WS95031 10110.00FACHMY" at bounding box center [447, 295] width 229 height 28
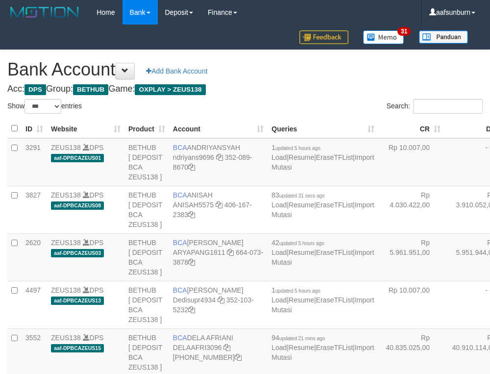
select select "***"
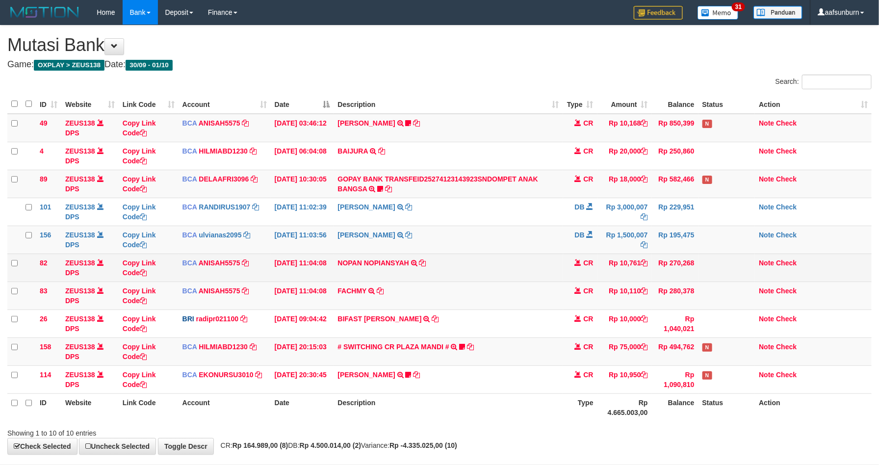
click at [692, 270] on td "Rp 270,268" at bounding box center [675, 268] width 47 height 28
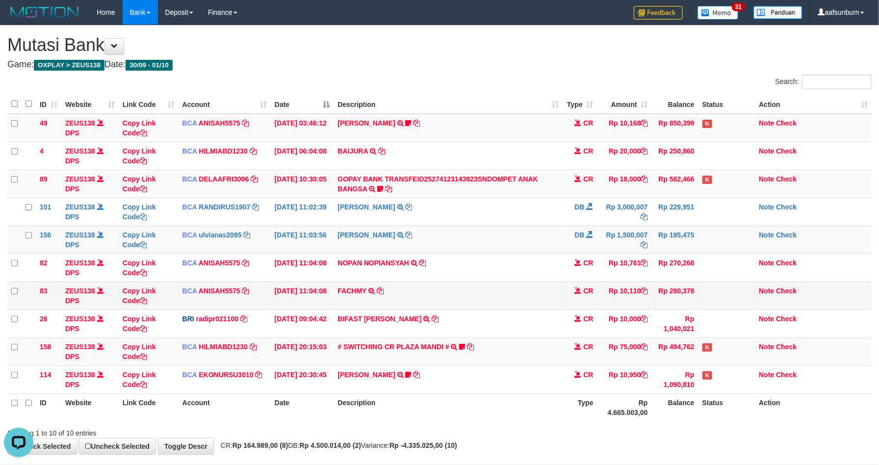
click at [555, 299] on td "FACHMY TRSF E-BANKING CR 0110/FTSCY/WS95031 10110.00FACHMY" at bounding box center [447, 295] width 229 height 28
drag, startPoint x: 543, startPoint y: 164, endPoint x: 889, endPoint y: 284, distance: 365.5
click at [583, 175] on tbody "49 ZEUS138 DPS Copy Link Code BCA ANISAH5575 DPS [PERSON_NAME] mutasi_20251001_…" at bounding box center [439, 254] width 864 height 280
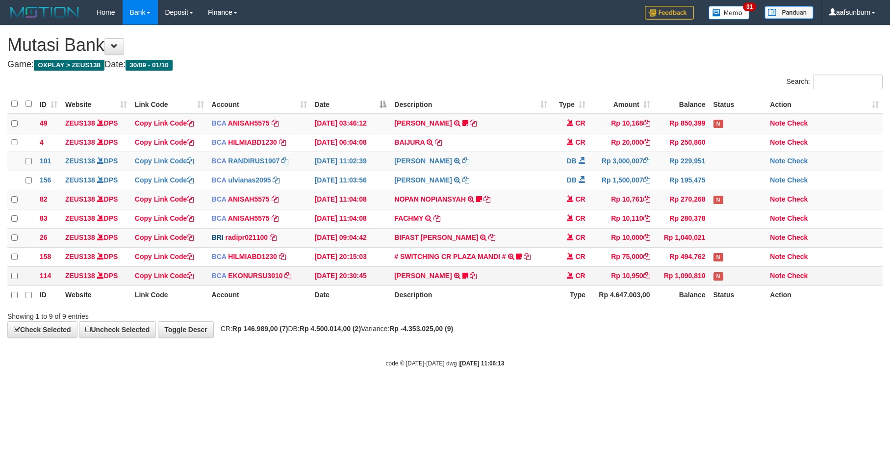
click at [628, 285] on td "Rp 10,950" at bounding box center [621, 275] width 65 height 19
click at [630, 337] on div "**********" at bounding box center [445, 181] width 890 height 312
click at [616, 336] on div "**********" at bounding box center [445, 181] width 890 height 312
drag, startPoint x: 0, startPoint y: 0, endPoint x: 596, endPoint y: 329, distance: 680.8
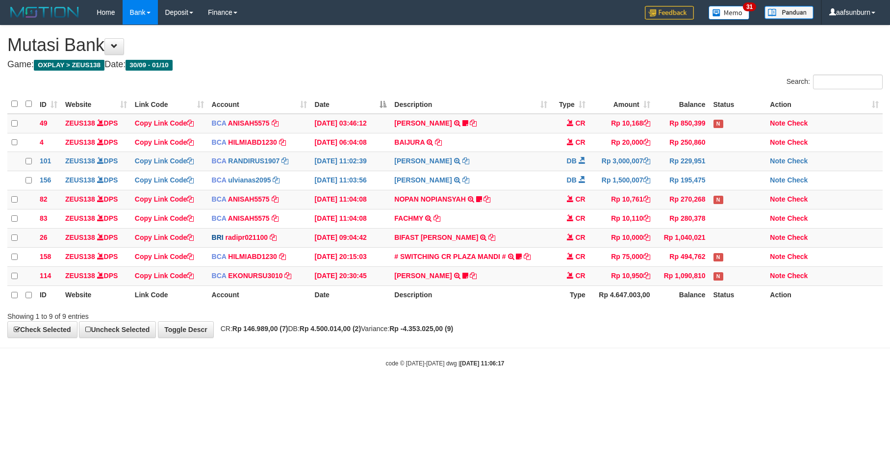
click at [596, 321] on div "Showing 1 to 9 of 9 entries" at bounding box center [445, 314] width 890 height 14
click at [590, 321] on div "Showing 1 to 9 of 9 entries" at bounding box center [445, 314] width 890 height 14
click at [669, 321] on div "Showing 1 to 9 of 9 entries" at bounding box center [445, 314] width 890 height 14
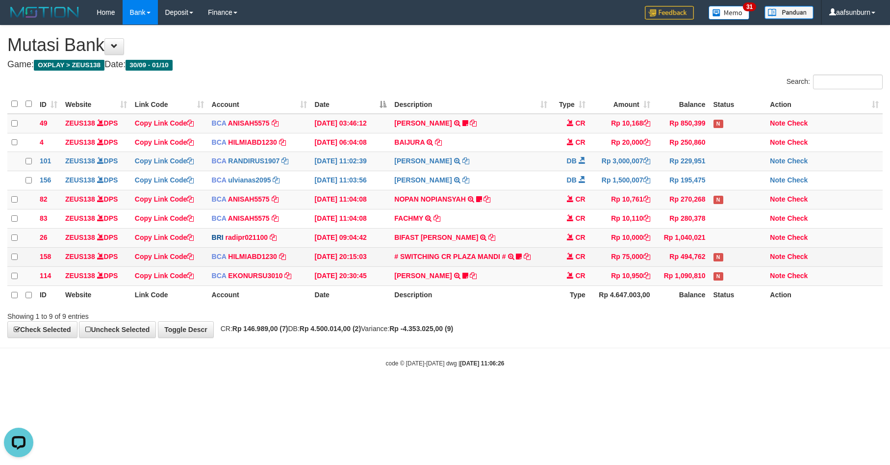
click at [629, 261] on td "Rp 75,000" at bounding box center [621, 256] width 65 height 19
click at [628, 260] on td "Rp 75,000" at bounding box center [621, 256] width 65 height 19
click at [617, 263] on td "Rp 75,000" at bounding box center [621, 256] width 65 height 19
click at [608, 325] on div "**********" at bounding box center [445, 181] width 890 height 312
click at [726, 337] on div "**********" at bounding box center [445, 181] width 890 height 312
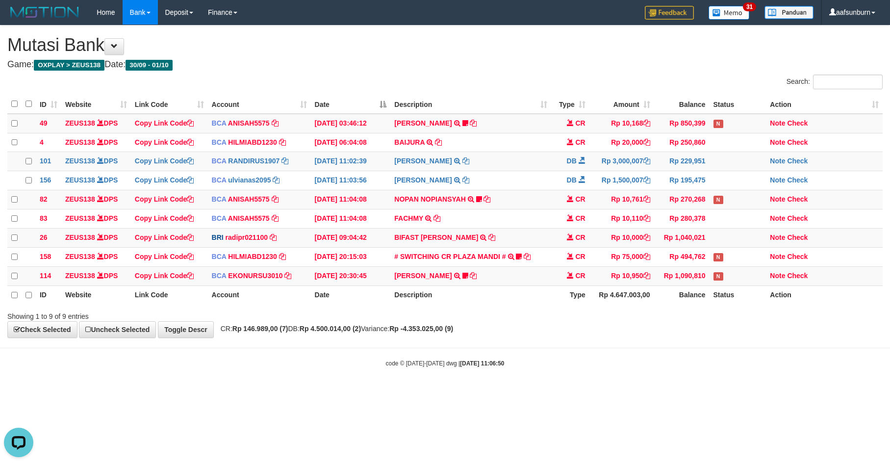
drag, startPoint x: 726, startPoint y: 344, endPoint x: 716, endPoint y: 338, distance: 11.0
click at [724, 337] on div "**********" at bounding box center [445, 181] width 890 height 312
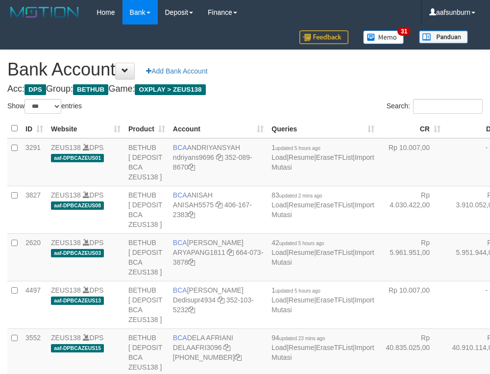
select select "***"
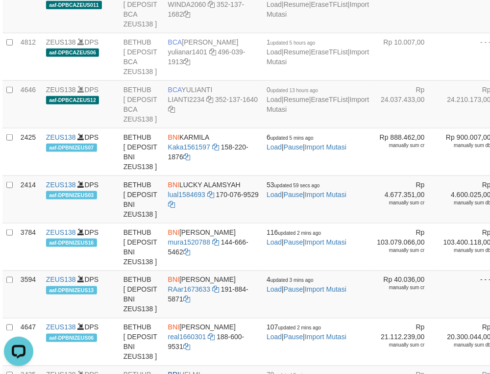
drag, startPoint x: 397, startPoint y: 116, endPoint x: 128, endPoint y: 201, distance: 282.1
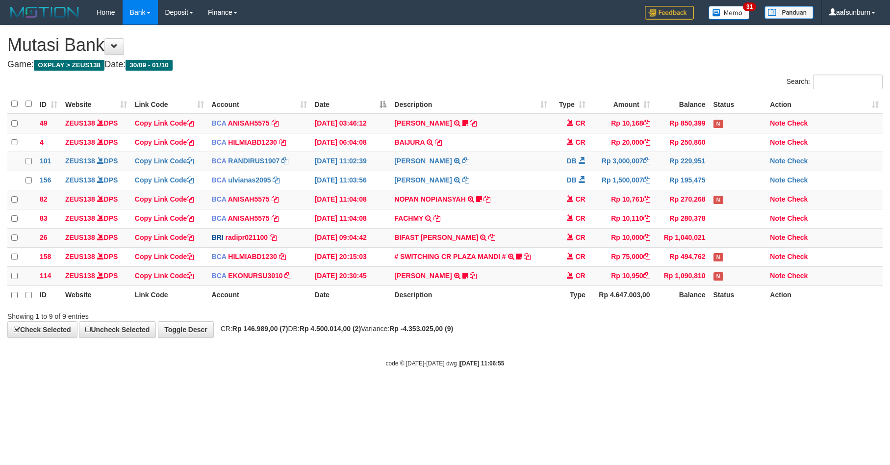
click at [707, 331] on div "**********" at bounding box center [445, 181] width 890 height 312
click at [701, 321] on div "Showing 1 to 9 of 9 entries" at bounding box center [445, 314] width 890 height 14
click at [670, 357] on body "Toggle navigation Home Bank Account List Load By Website Group [OXPLAY] ZEUS138…" at bounding box center [445, 196] width 890 height 392
click at [720, 321] on div "Showing 1 to 9 of 9 entries" at bounding box center [445, 314] width 890 height 14
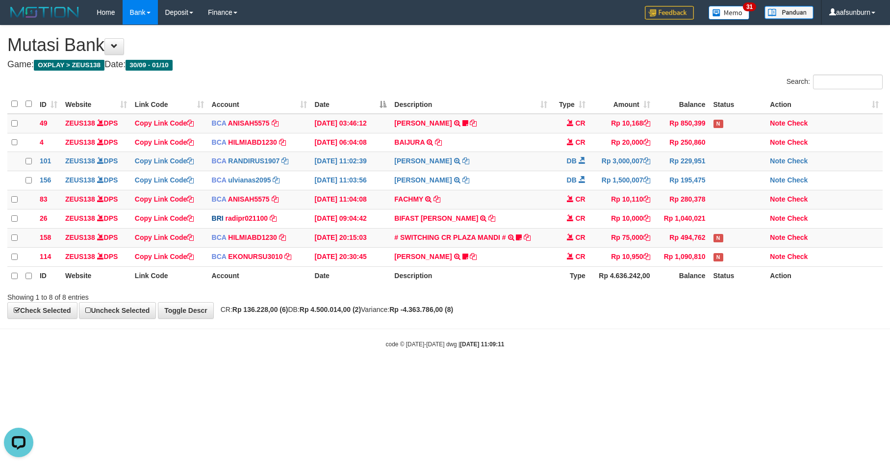
click at [754, 302] on div "Showing 1 to 8 of 8 entries" at bounding box center [445, 295] width 890 height 14
click at [755, 302] on div "Showing 1 to 8 of 8 entries" at bounding box center [445, 295] width 890 height 14
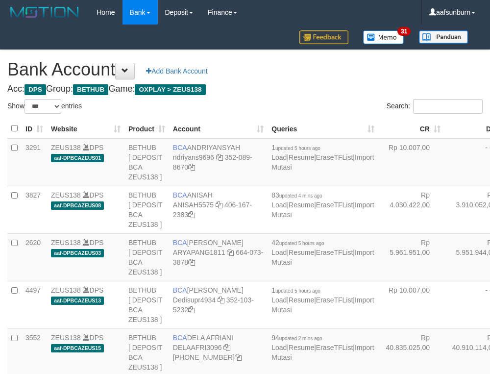
select select "***"
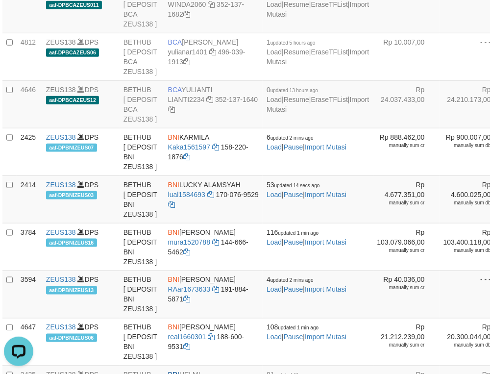
drag, startPoint x: 372, startPoint y: 140, endPoint x: 345, endPoint y: 147, distance: 28.3
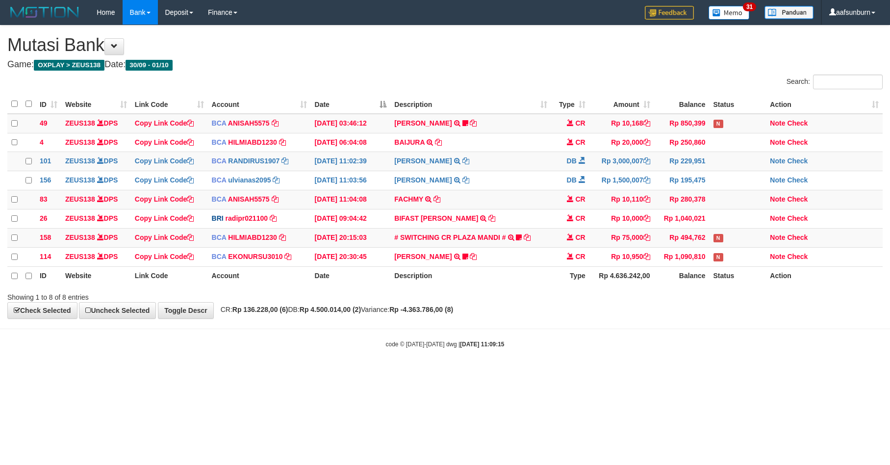
click at [728, 288] on div "ID Website Link Code Account Date Description Type Amount Balance Status Action…" at bounding box center [445, 190] width 890 height 197
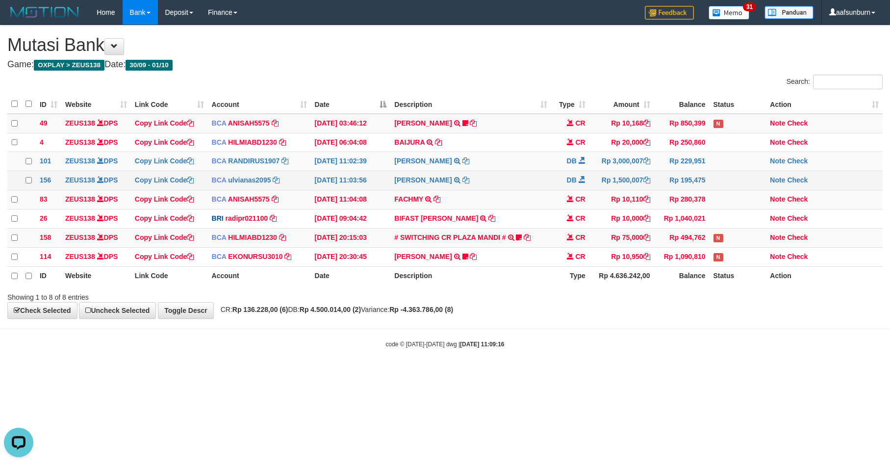
drag, startPoint x: 646, startPoint y: 138, endPoint x: 727, endPoint y: 184, distance: 93.1
click at [639, 137] on td "Rp 20,000" at bounding box center [621, 142] width 65 height 19
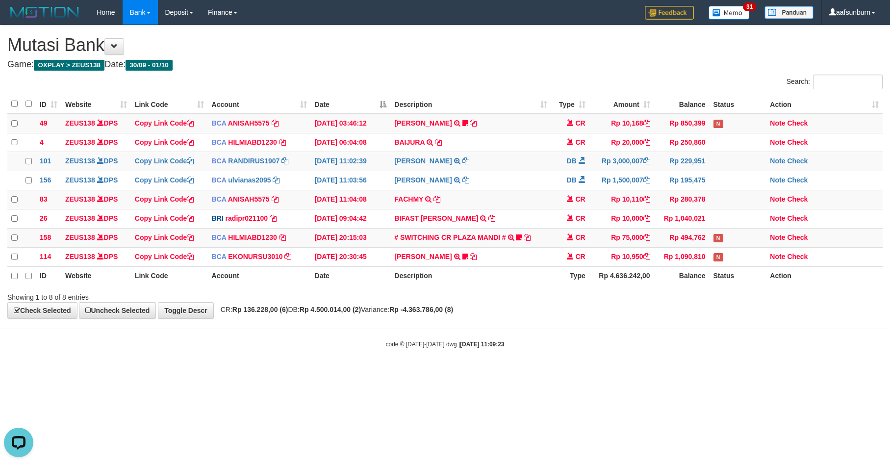
click at [736, 373] on html "Toggle navigation Home Bank Account List Load By Website Group [OXPLAY] ZEUS138…" at bounding box center [445, 186] width 890 height 373
click at [733, 373] on html "Toggle navigation Home Bank Account List Load By Website Group [OXPLAY] ZEUS138…" at bounding box center [445, 186] width 890 height 373
drag, startPoint x: 0, startPoint y: 0, endPoint x: 730, endPoint y: 401, distance: 832.4
click at [730, 373] on html "Toggle navigation Home Bank Account List Load By Website Group [OXPLAY] ZEUS138…" at bounding box center [445, 186] width 890 height 373
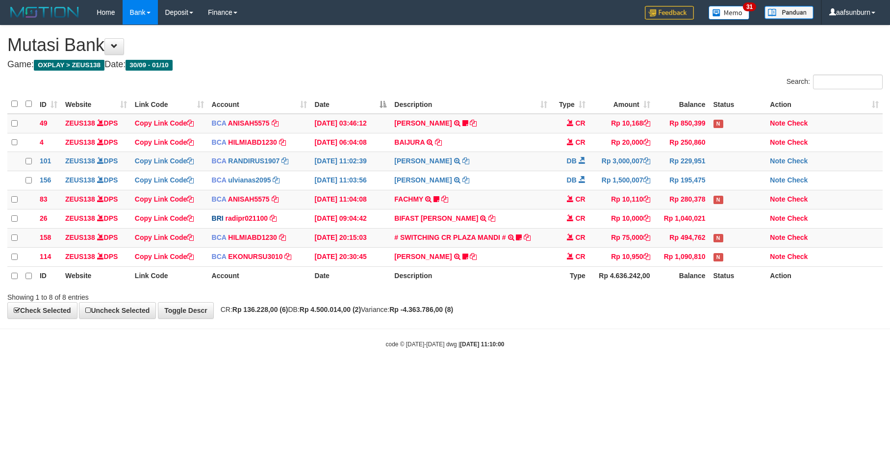
click at [730, 373] on html "Toggle navigation Home Bank Account List Load By Website Group [OXPLAY] ZEUS138…" at bounding box center [445, 186] width 890 height 373
click at [647, 372] on body "Toggle navigation Home Bank Account List Load By Website Group [OXPLAY] ZEUS138…" at bounding box center [445, 186] width 890 height 373
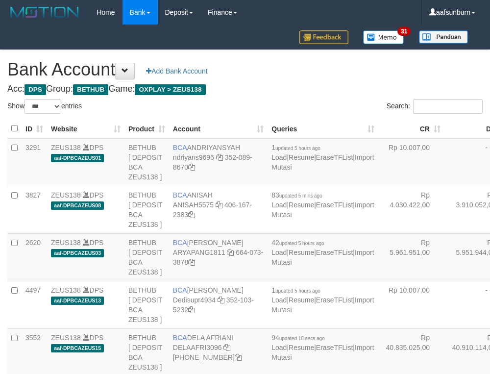
select select "***"
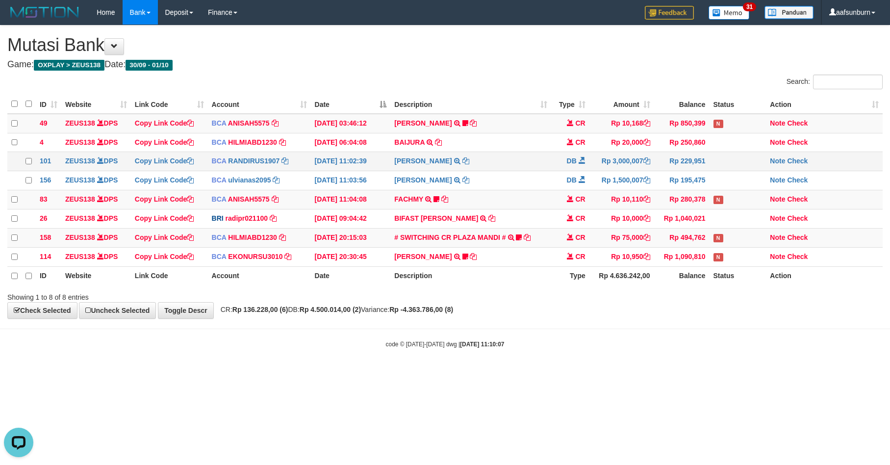
click at [593, 165] on td "Rp 3,000,007" at bounding box center [621, 161] width 65 height 19
click at [686, 315] on div "**********" at bounding box center [445, 171] width 890 height 293
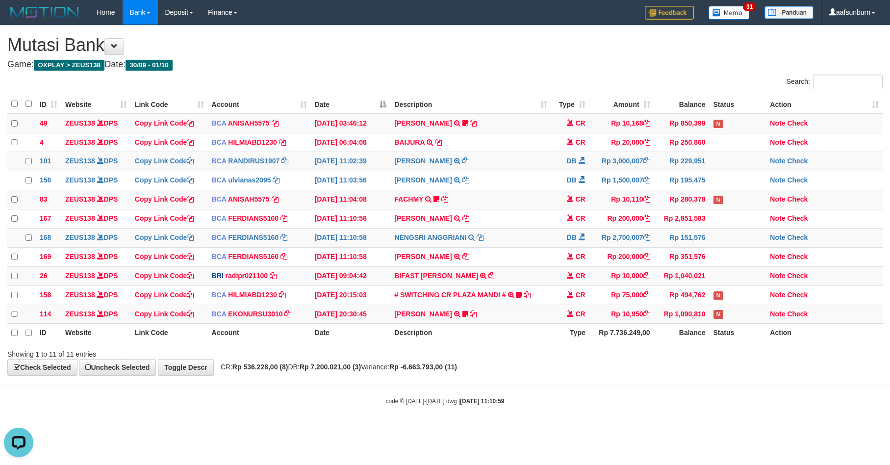
click at [657, 376] on div "**********" at bounding box center [445, 200] width 890 height 350
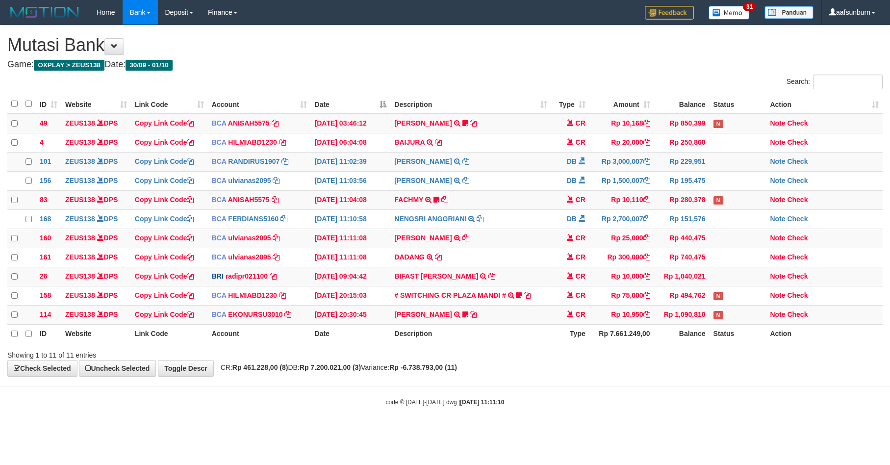
click at [657, 376] on div "**********" at bounding box center [445, 200] width 890 height 351
